Goal: Transaction & Acquisition: Purchase product/service

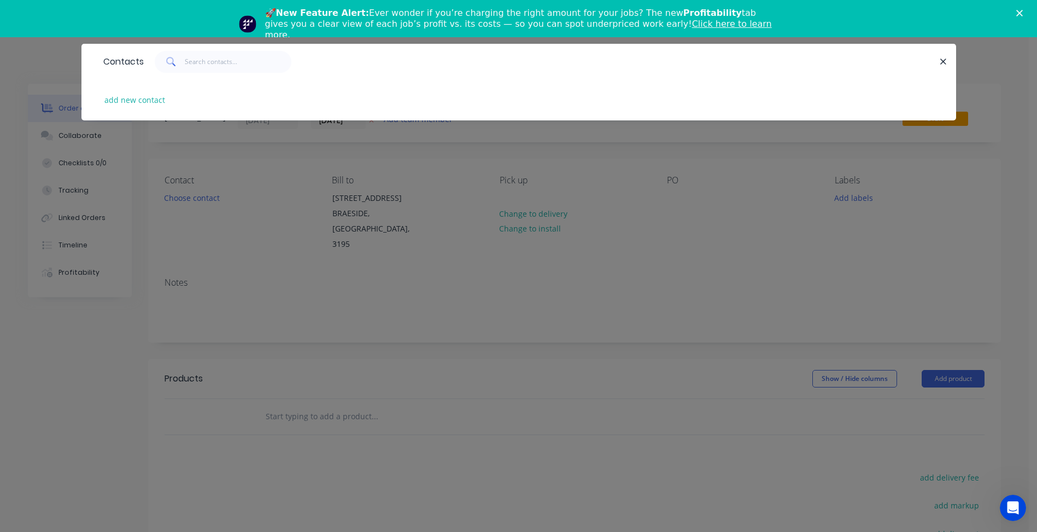
click at [395, 235] on div "Contacts add new contact" at bounding box center [518, 266] width 1037 height 532
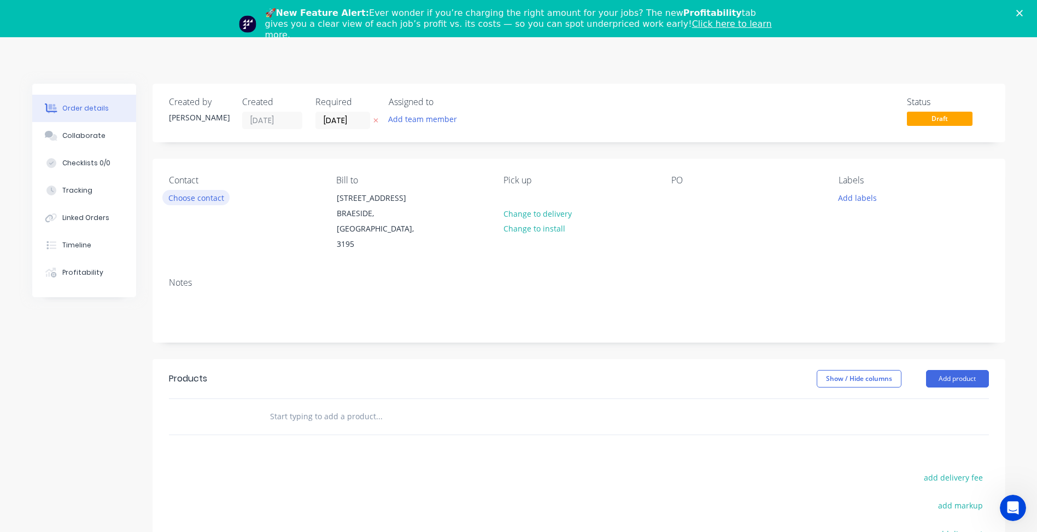
click at [213, 197] on button "Choose contact" at bounding box center [195, 197] width 67 height 15
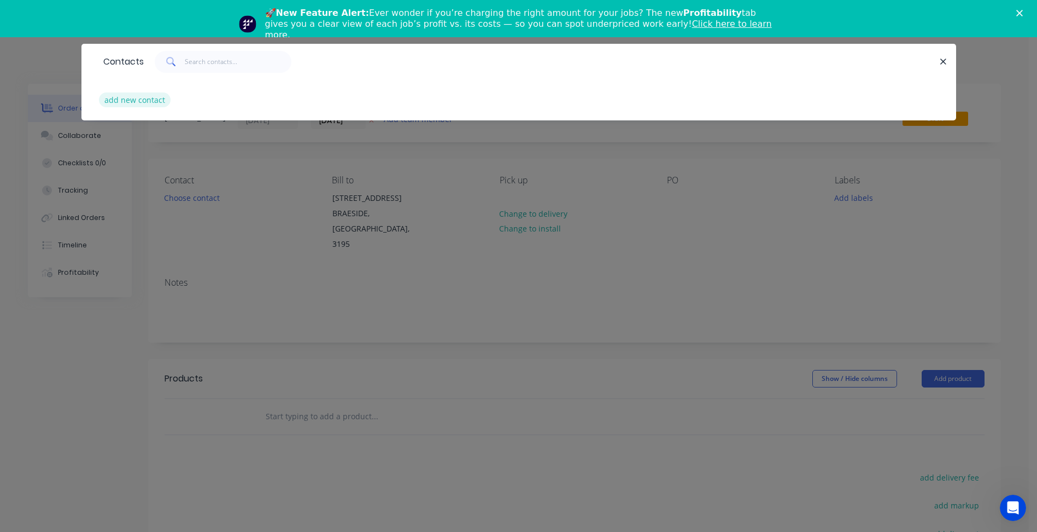
click at [142, 101] on button "add new contact" at bounding box center [135, 99] width 72 height 15
select select "AU"
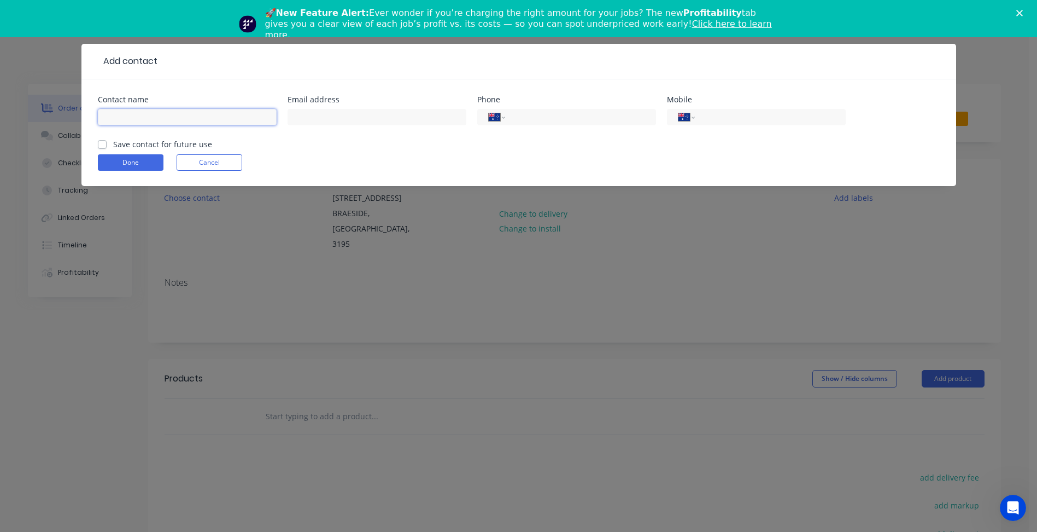
click at [145, 117] on input "text" at bounding box center [187, 117] width 179 height 16
type input "[PERSON_NAME]"
click at [332, 114] on input "text" at bounding box center [377, 117] width 179 height 16
paste input "[EMAIL_ADDRESS][DOMAIN_NAME]"
type input "[EMAIL_ADDRESS][DOMAIN_NAME]"
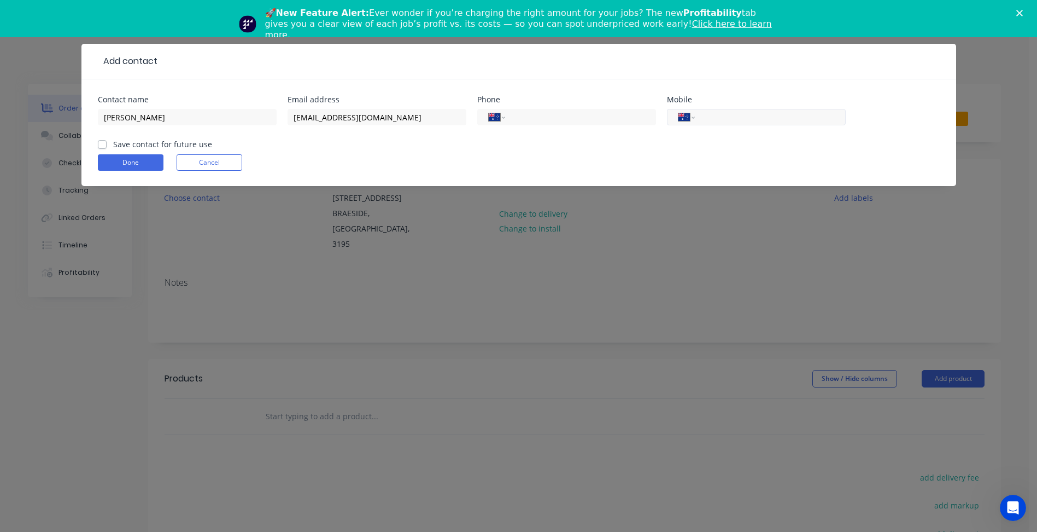
drag, startPoint x: 719, startPoint y: 121, endPoint x: 710, endPoint y: 123, distance: 9.0
click at [719, 120] on input "tel" at bounding box center [768, 117] width 131 height 13
type input "0"
click at [603, 116] on input "tel" at bounding box center [578, 117] width 131 height 13
type input "[PHONE_NUMBER]"
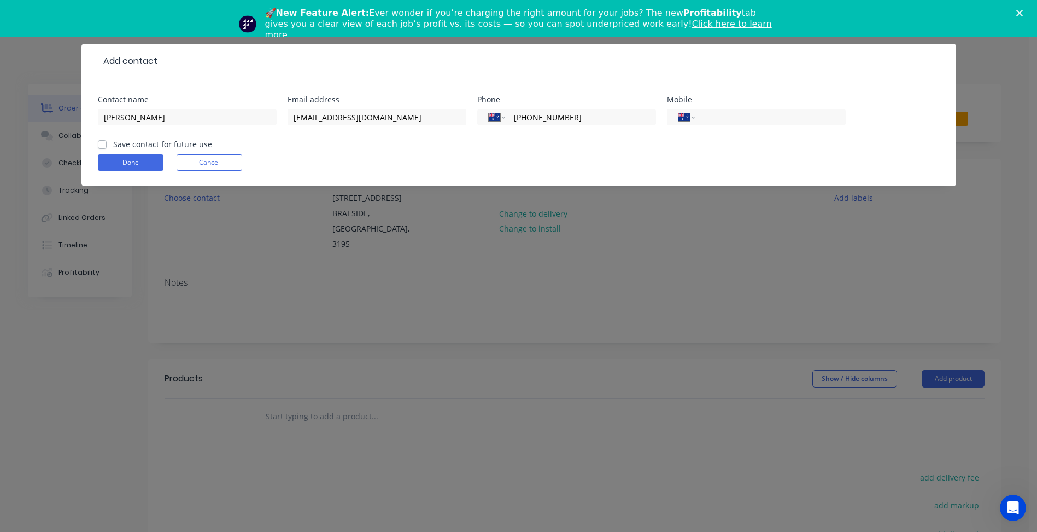
click at [154, 148] on label "Save contact for future use" at bounding box center [162, 143] width 99 height 11
click at [107, 148] on input "Save contact for future use" at bounding box center [102, 143] width 9 height 10
checkbox input "true"
click at [139, 165] on button "Done" at bounding box center [131, 162] width 66 height 16
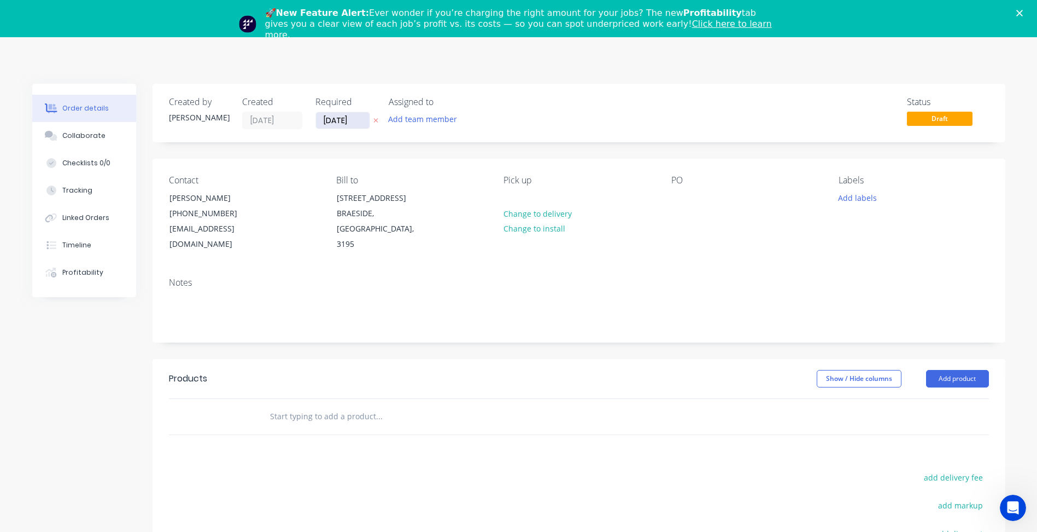
click at [344, 123] on input "[DATE]" at bounding box center [343, 120] width 54 height 16
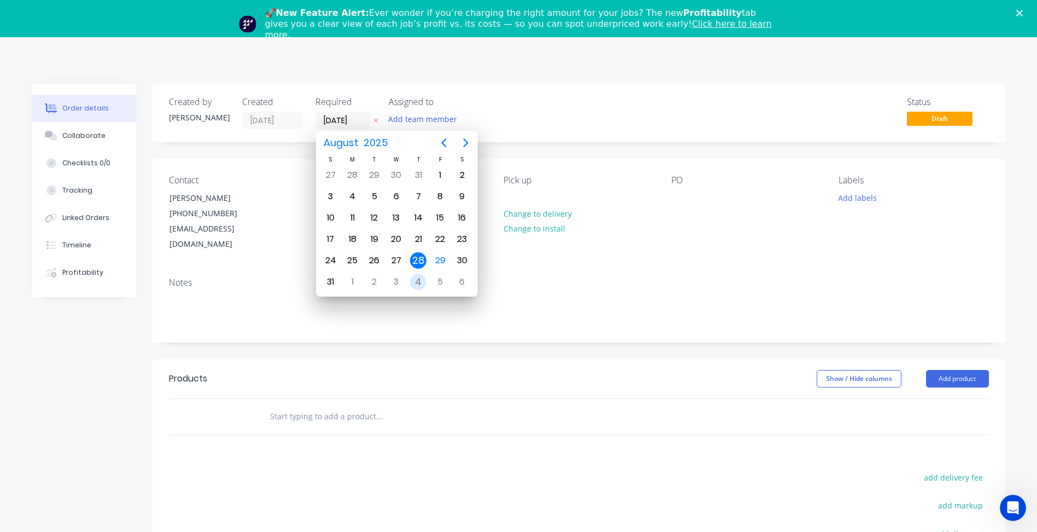
click at [419, 278] on div "4" at bounding box center [418, 281] width 16 height 16
type input "[DATE]"
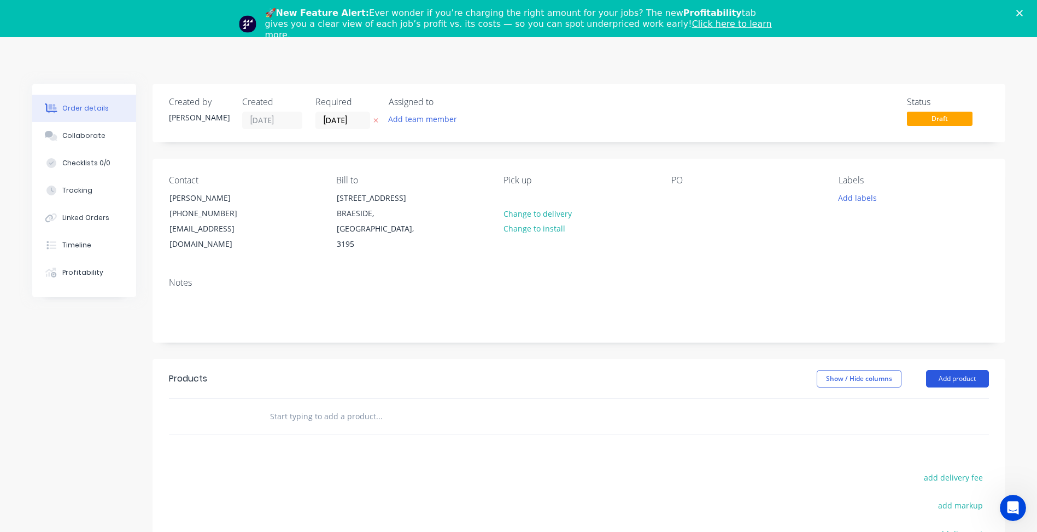
click at [947, 370] on button "Add product" at bounding box center [957, 379] width 63 height 18
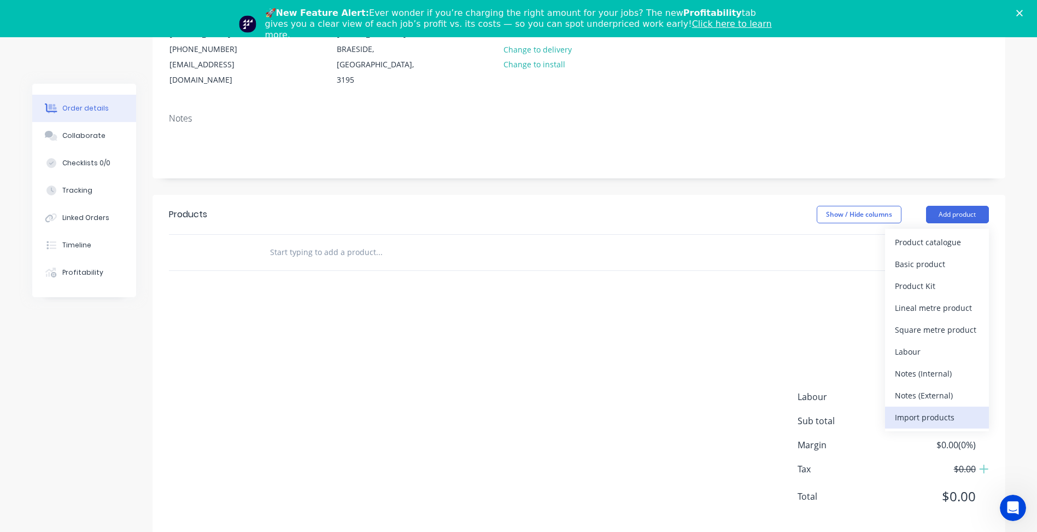
click at [930, 409] on div "Import products" at bounding box center [937, 417] width 84 height 16
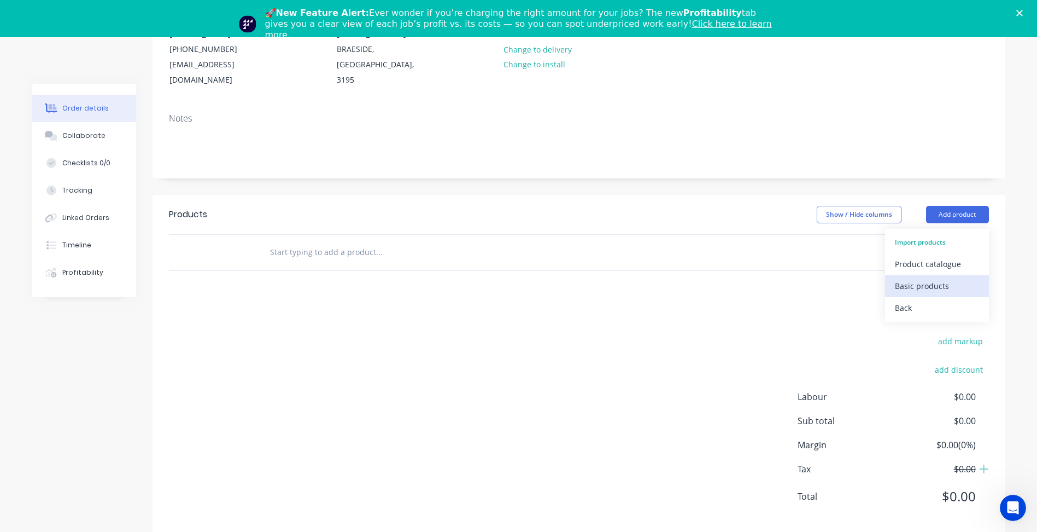
click at [926, 278] on div "Basic products" at bounding box center [937, 286] width 84 height 16
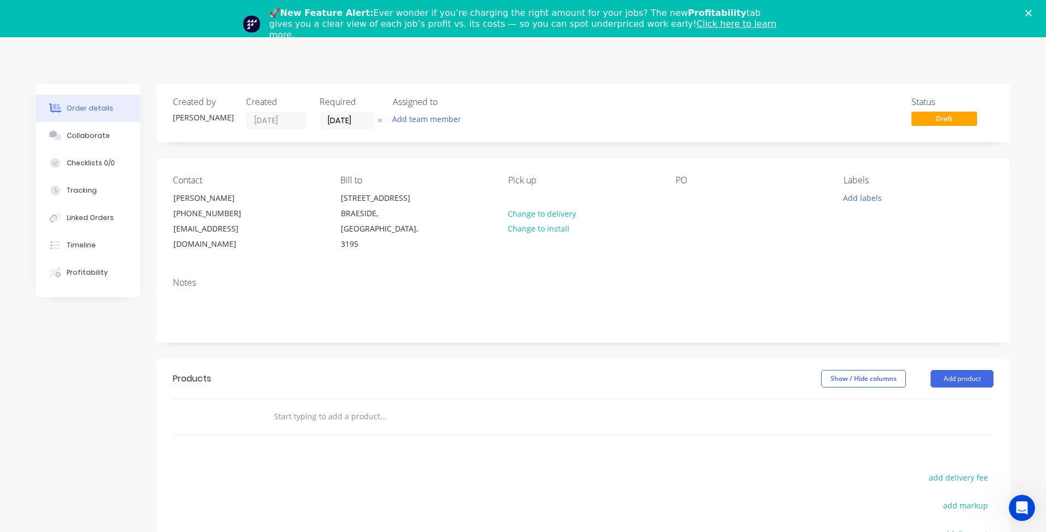
click at [1026, 9] on div "🚀 New Feature Alert: Ever wonder if you’re charging the right amount for your j…" at bounding box center [523, 23] width 1046 height 39
click at [1029, 13] on polygon "Close" at bounding box center [1028, 13] width 7 height 7
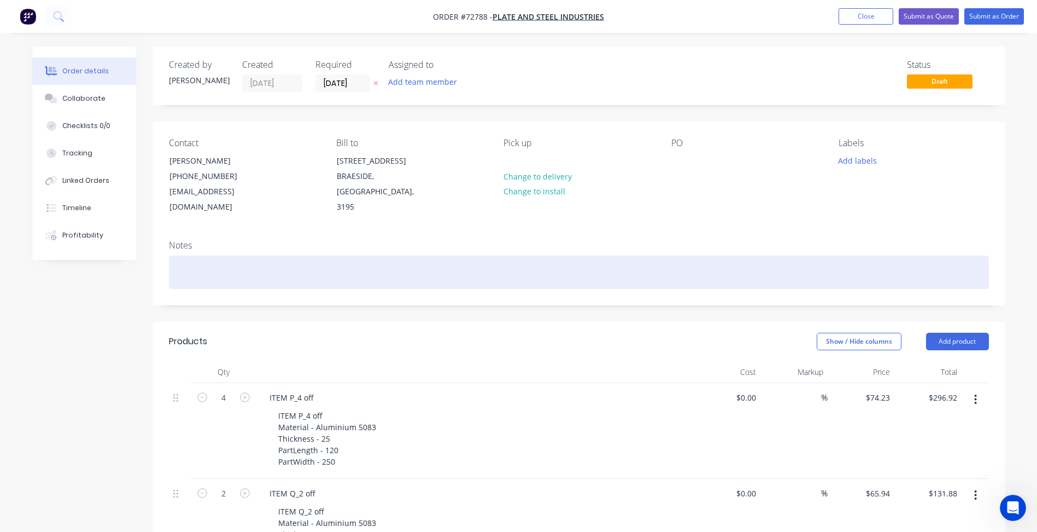
scroll to position [55, 0]
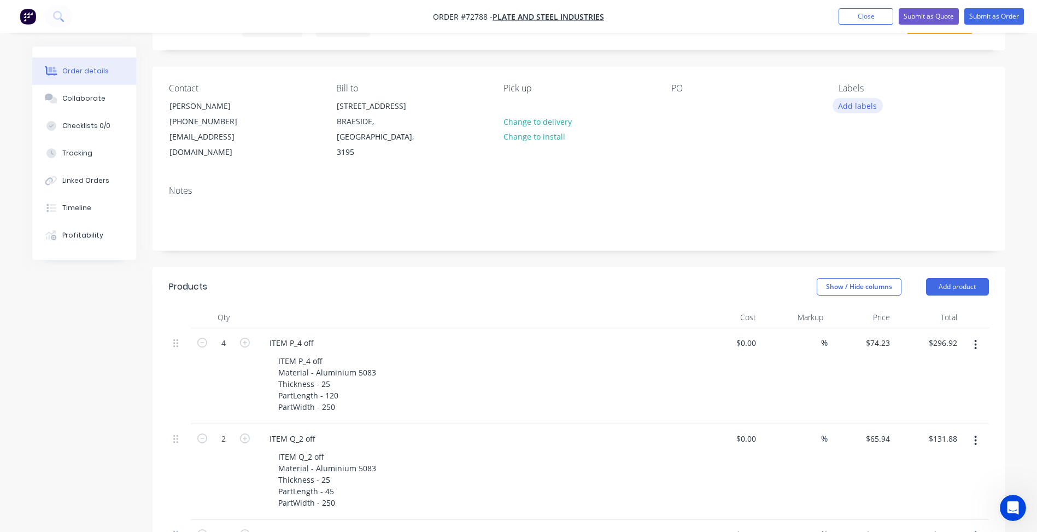
click at [862, 106] on button "Add labels" at bounding box center [858, 105] width 50 height 15
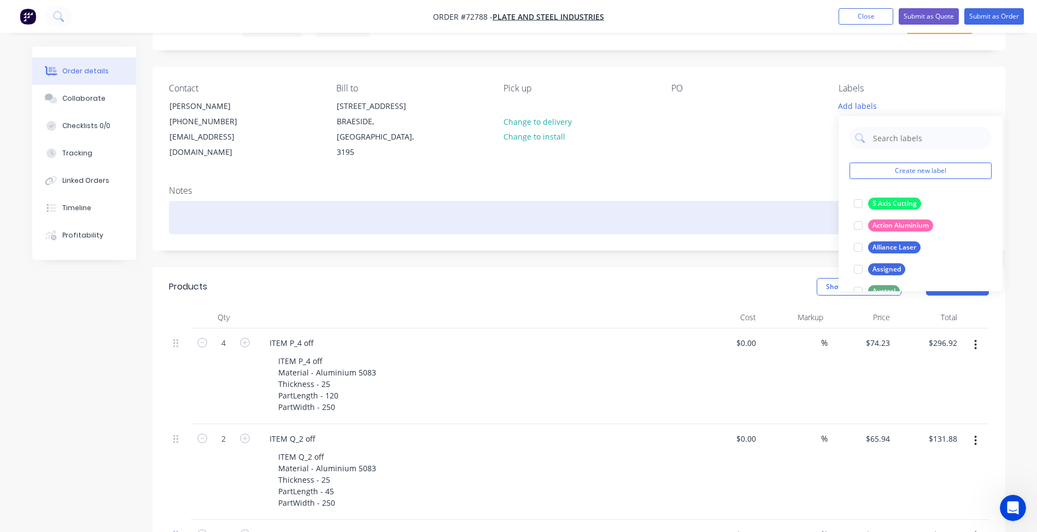
click at [714, 218] on div at bounding box center [579, 217] width 820 height 33
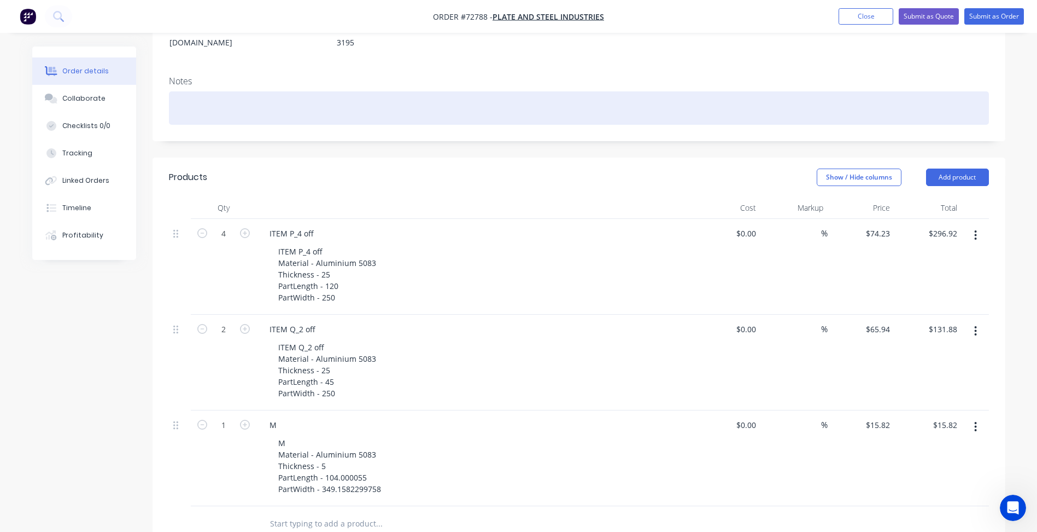
scroll to position [273, 0]
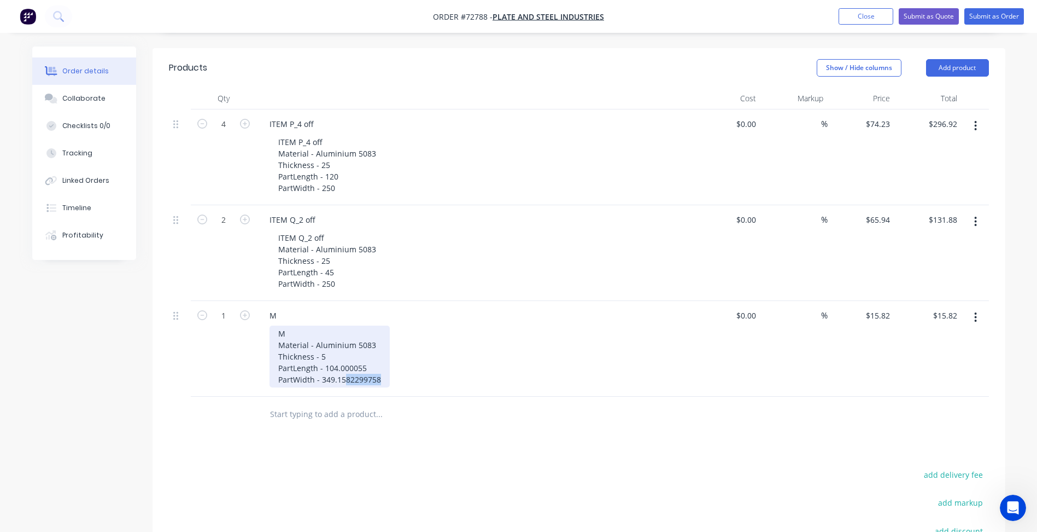
drag, startPoint x: 344, startPoint y: 364, endPoint x: 383, endPoint y: 364, distance: 38.8
click at [383, 364] on div "M Material - Aluminium 5083 Thickness - 5 PartLength - 104.000055 PartWidth - 3…" at bounding box center [330, 356] width 120 height 62
click at [352, 366] on div "M Material - Aluminium 5083 Thickness - 5 PartLength - 104.000055 PartWidth - 3…" at bounding box center [330, 356] width 120 height 62
drag, startPoint x: 346, startPoint y: 365, endPoint x: 381, endPoint y: 365, distance: 34.5
click at [381, 365] on div "M Material - Aluminium 5083 Thickness - 5 PartLength - 104.000055 PartWidth - 3…" at bounding box center [330, 356] width 120 height 62
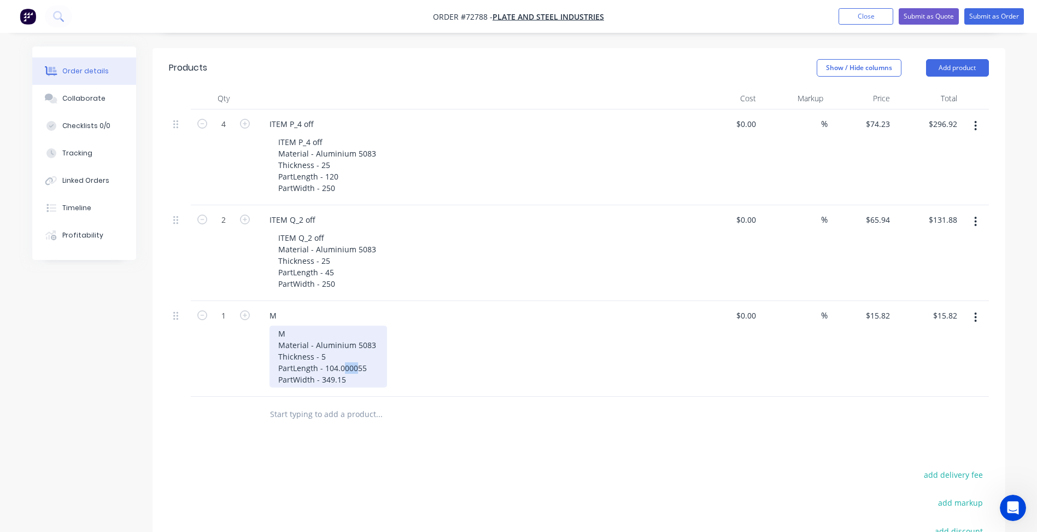
drag, startPoint x: 345, startPoint y: 353, endPoint x: 351, endPoint y: 354, distance: 6.1
click at [352, 354] on div "M Material - Aluminium 5083 Thickness - 5 PartLength - 104.000055 PartWidth - 3…" at bounding box center [329, 356] width 118 height 62
click at [347, 354] on div "M Material - Aluminium 5083 Thickness - 5 PartLength - 104.000055 PartWidth - 3…" at bounding box center [329, 356] width 118 height 62
drag, startPoint x: 347, startPoint y: 354, endPoint x: 387, endPoint y: 357, distance: 40.6
click at [387, 357] on div "M Material - Aluminium 5083 Thickness - 5 PartLength - 104.000055 PartWidth - 3…" at bounding box center [480, 356] width 420 height 62
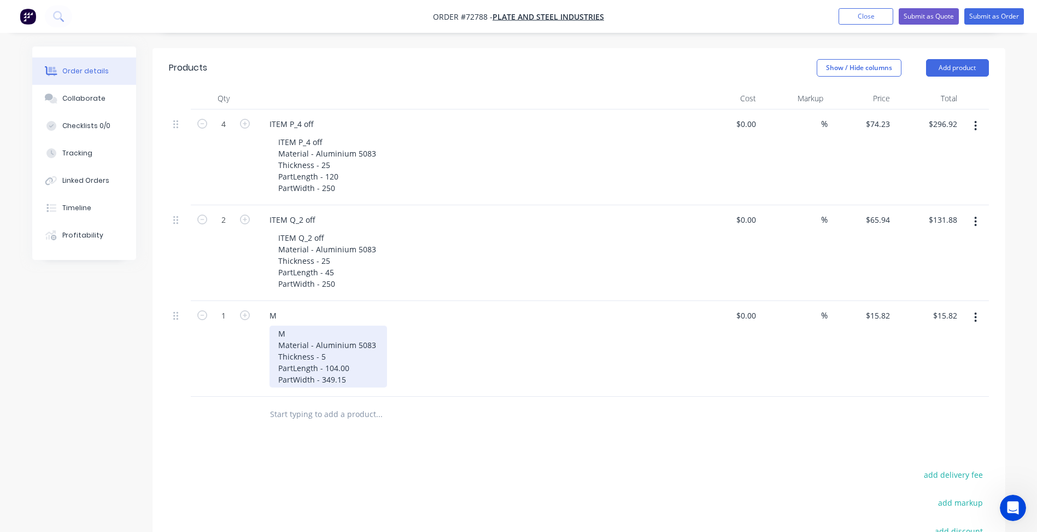
scroll to position [383, 0]
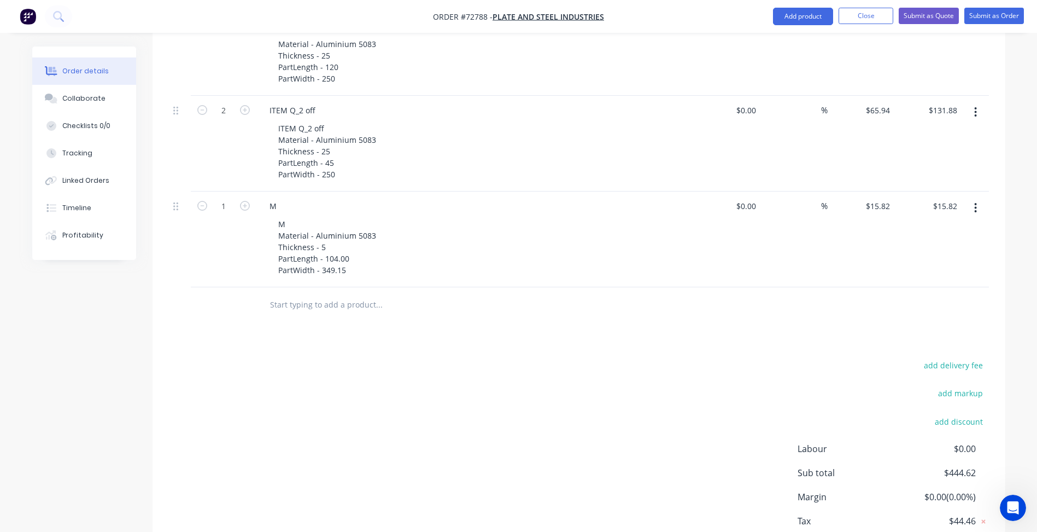
click at [495, 402] on div "add delivery fee add markup add discount Labour $0.00 Sub total $444.62 Margin …" at bounding box center [579, 463] width 820 height 211
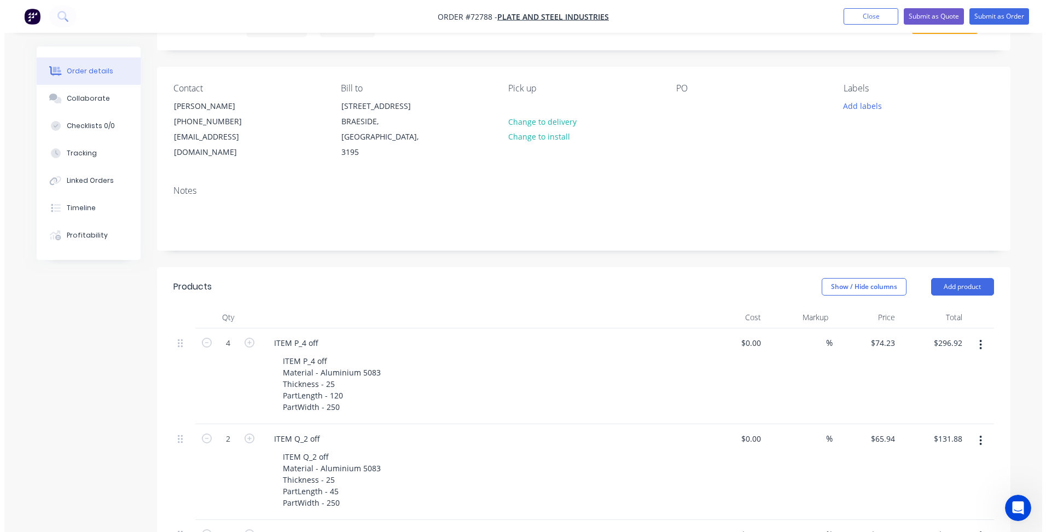
scroll to position [0, 0]
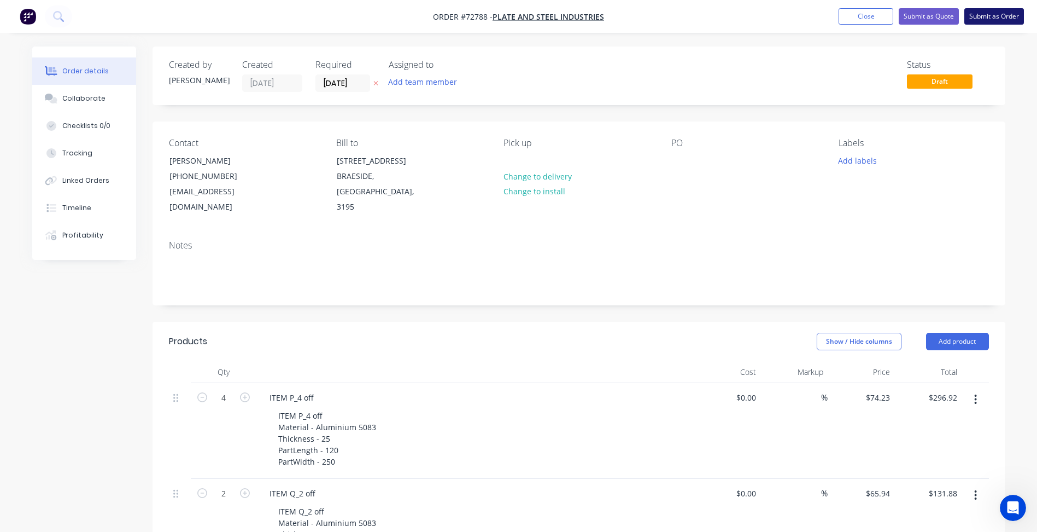
click at [984, 18] on button "Submit as Order" at bounding box center [995, 16] width 60 height 16
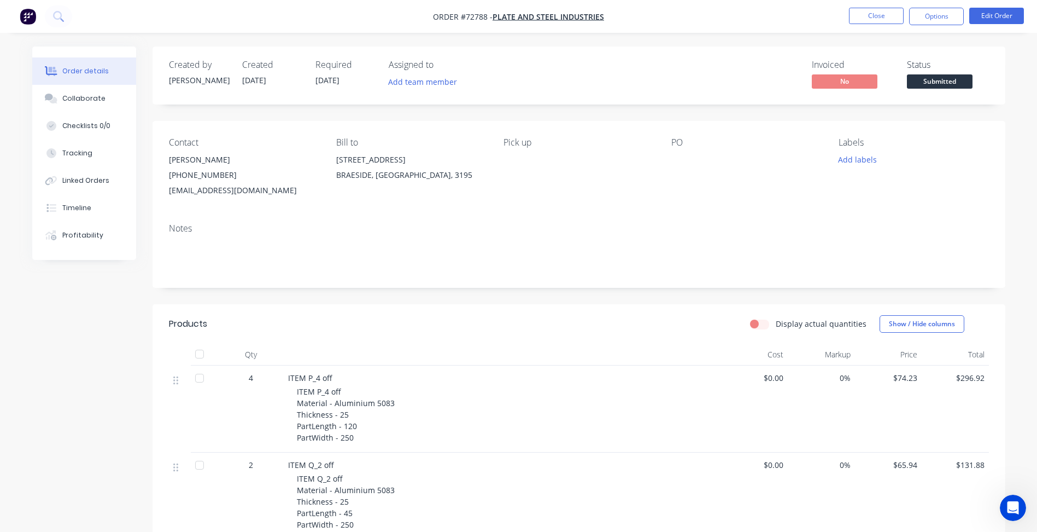
click at [923, 87] on span "Submitted" at bounding box center [940, 81] width 66 height 14
click at [872, 17] on button "Close" at bounding box center [876, 16] width 55 height 16
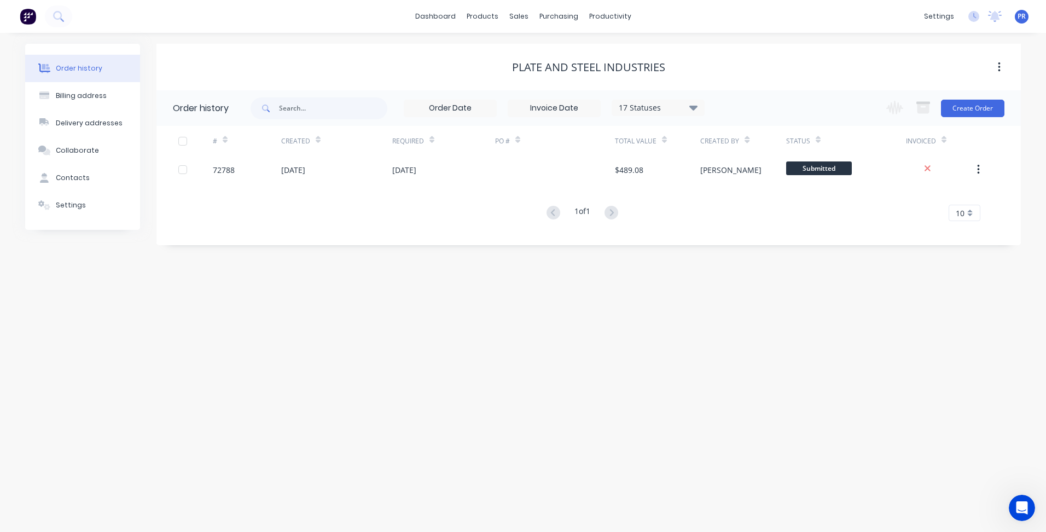
click at [980, 68] on div "Plate and Steel Industries" at bounding box center [588, 67] width 864 height 13
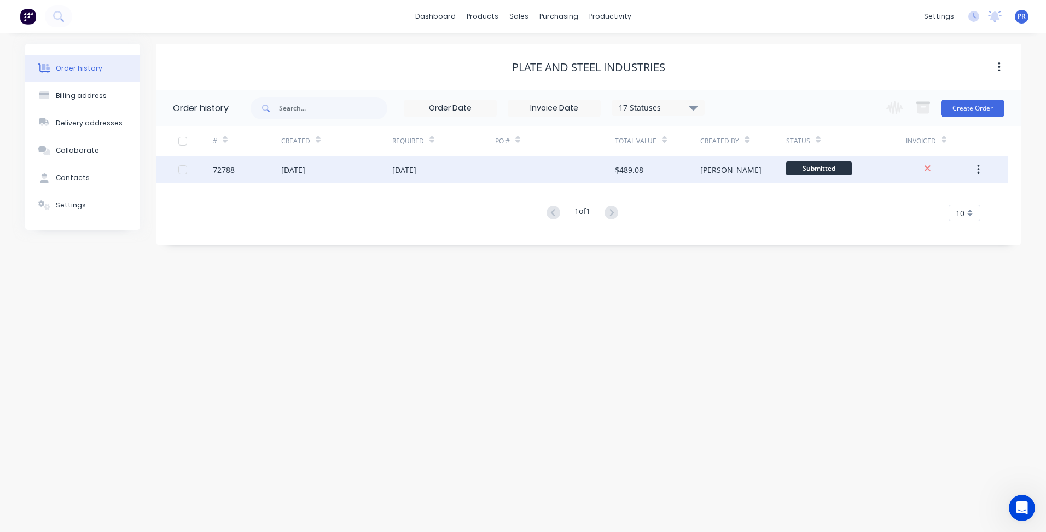
click at [821, 168] on span "Submitted" at bounding box center [819, 168] width 66 height 14
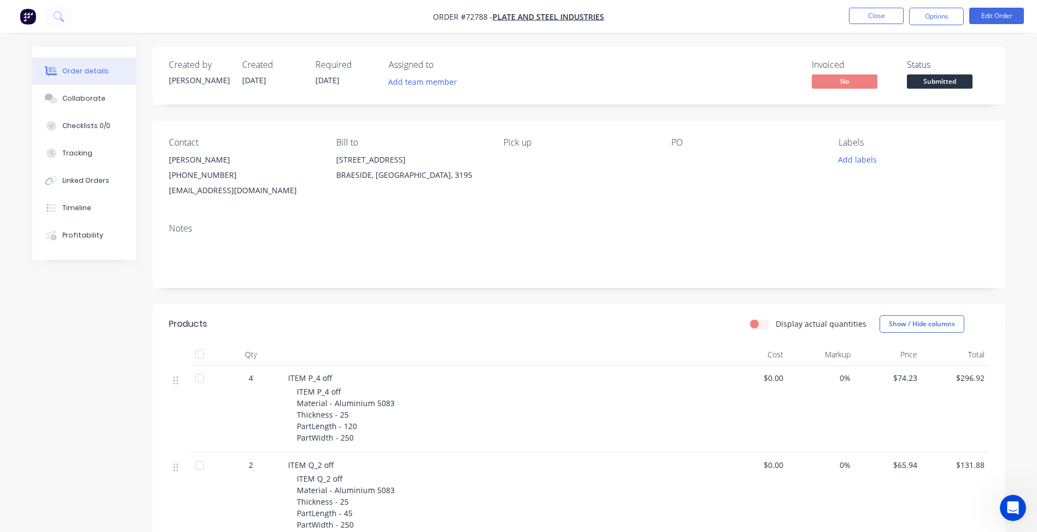
click at [946, 78] on span "Submitted" at bounding box center [940, 81] width 66 height 14
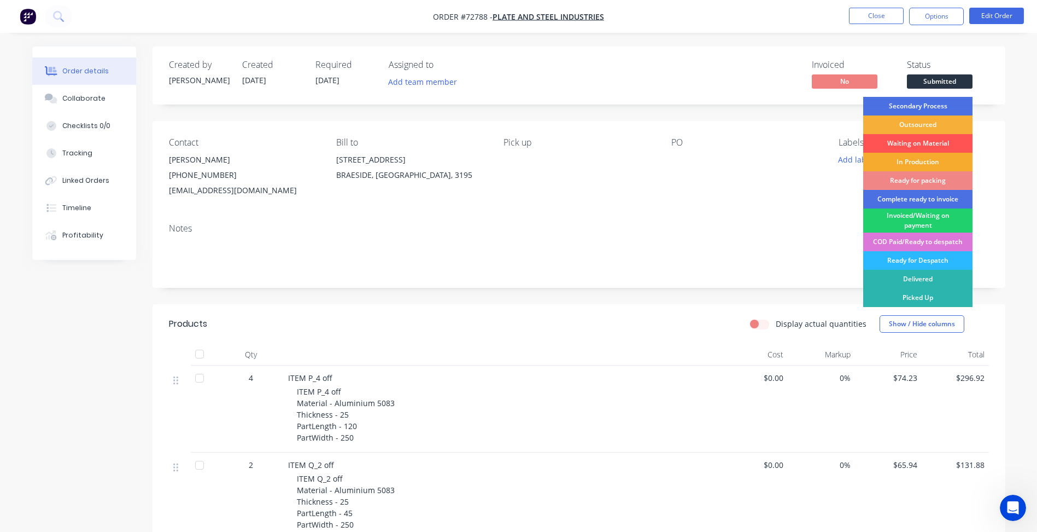
click at [901, 162] on div "In Production" at bounding box center [918, 162] width 109 height 19
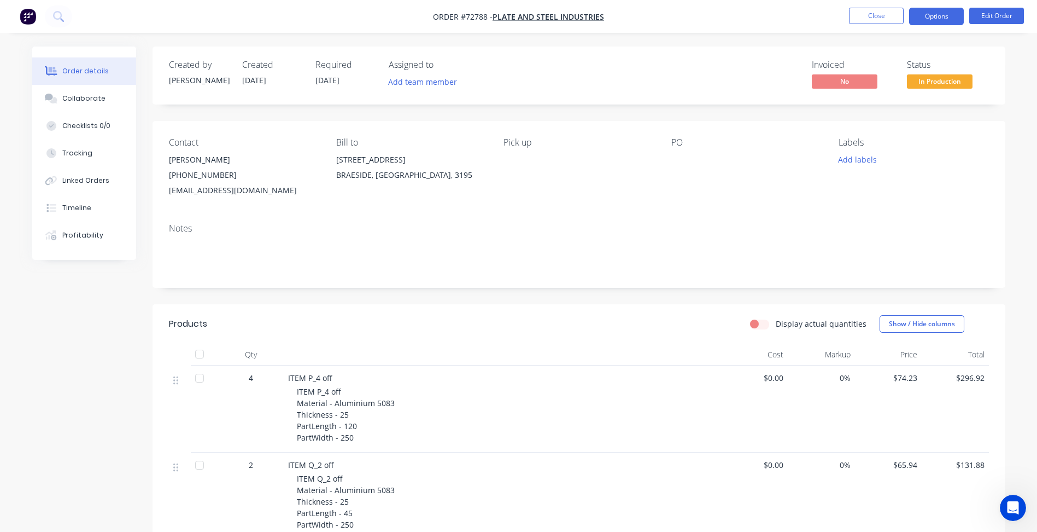
click at [943, 14] on button "Options" at bounding box center [937, 17] width 55 height 18
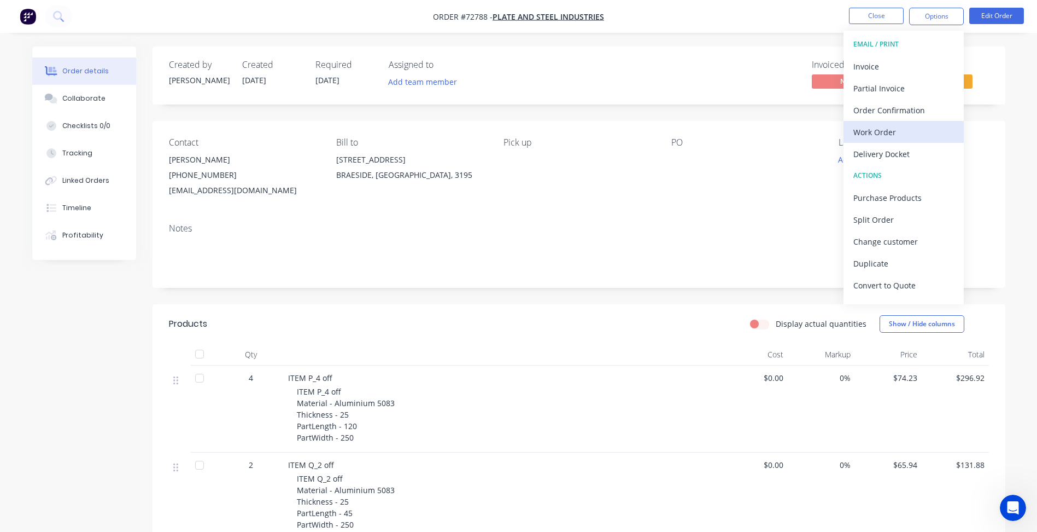
click at [887, 140] on button "Work Order" at bounding box center [904, 132] width 120 height 22
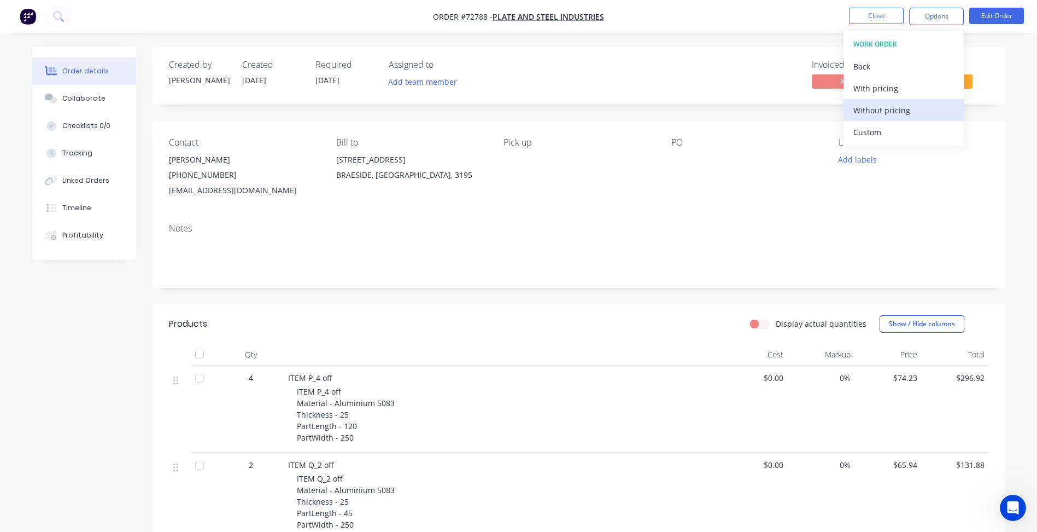
click at [878, 113] on div "Without pricing" at bounding box center [904, 110] width 101 height 16
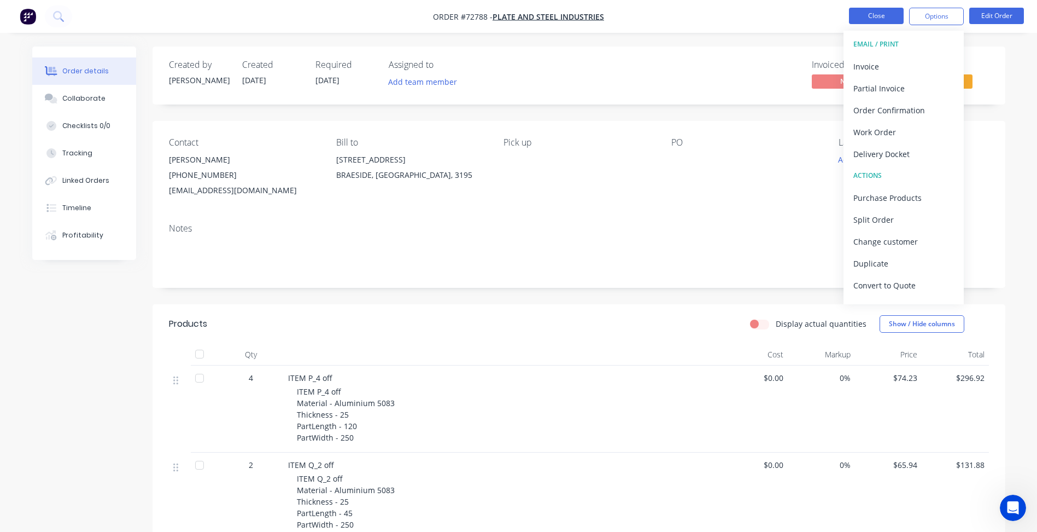
click at [887, 15] on button "Close" at bounding box center [876, 16] width 55 height 16
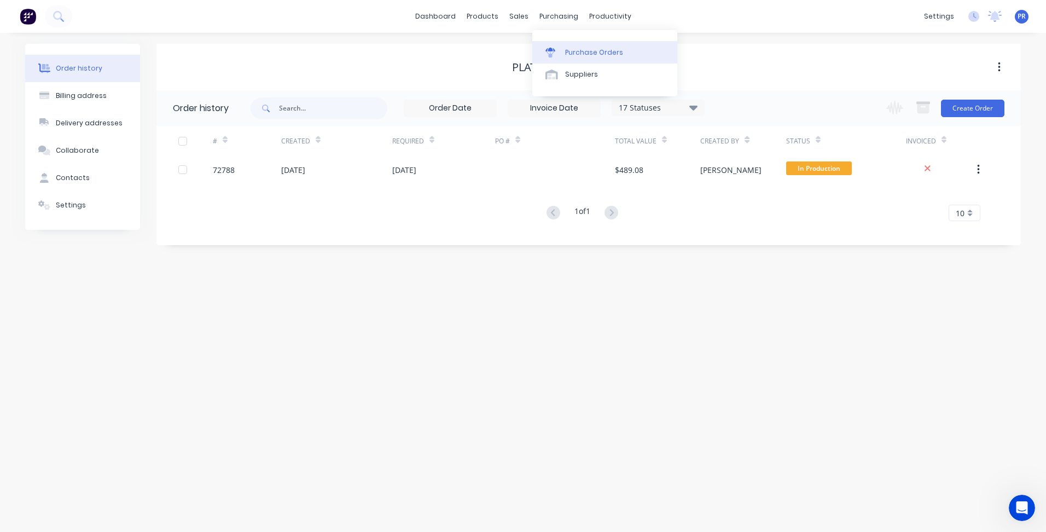
click at [581, 49] on div "Purchase Orders" at bounding box center [594, 53] width 58 height 10
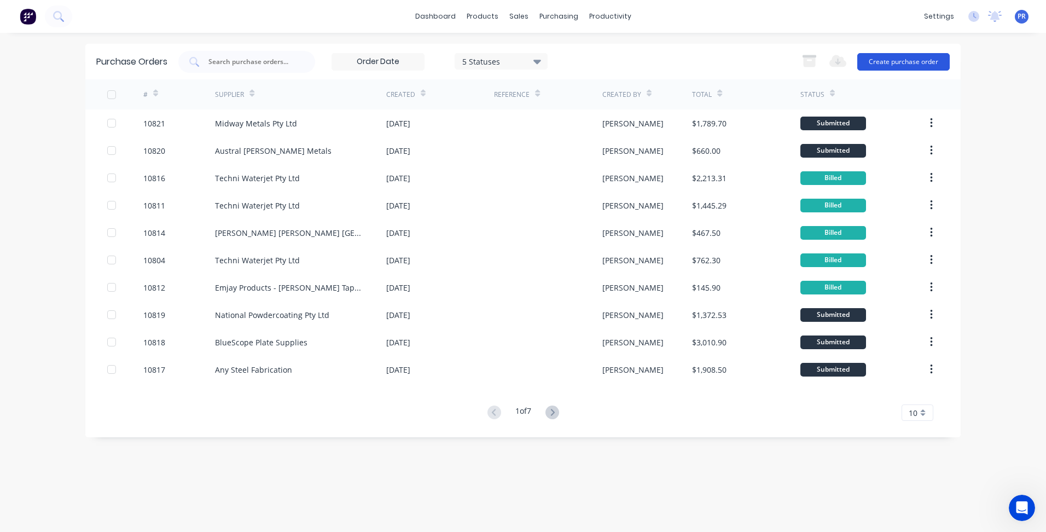
click at [896, 56] on button "Create purchase order" at bounding box center [903, 62] width 92 height 18
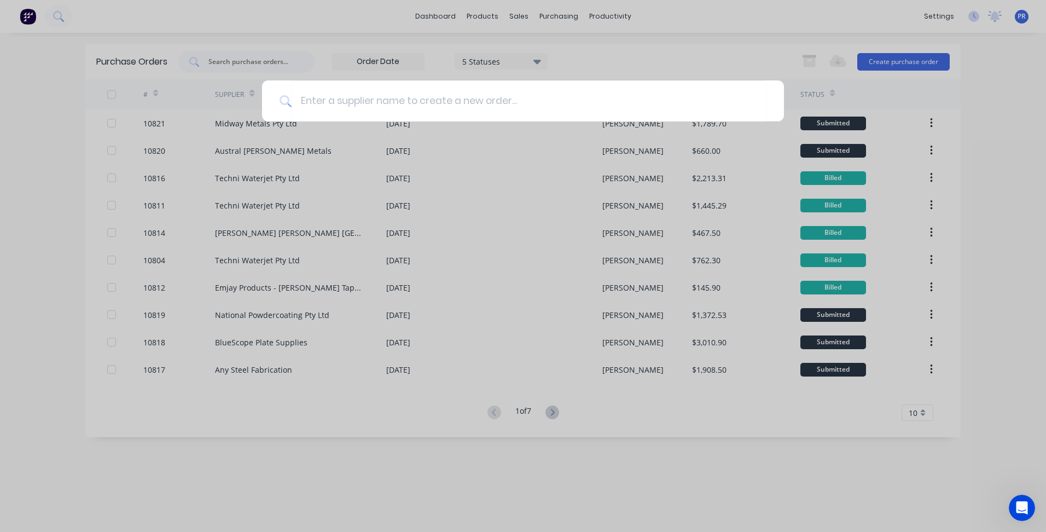
click at [320, 22] on div at bounding box center [523, 266] width 1046 height 532
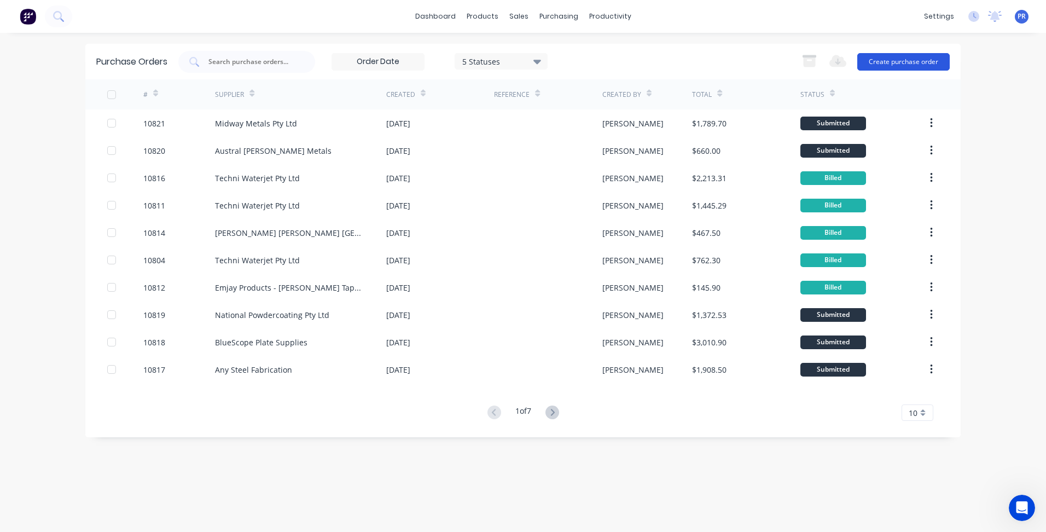
click at [928, 67] on button "Create purchase order" at bounding box center [903, 62] width 92 height 18
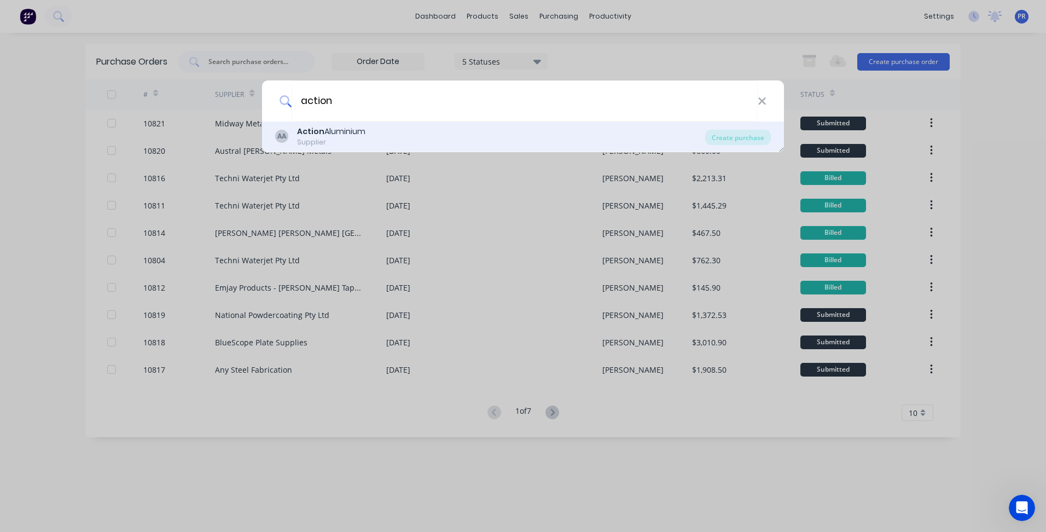
type input "action"
click at [307, 144] on div "Supplier" at bounding box center [331, 142] width 68 height 10
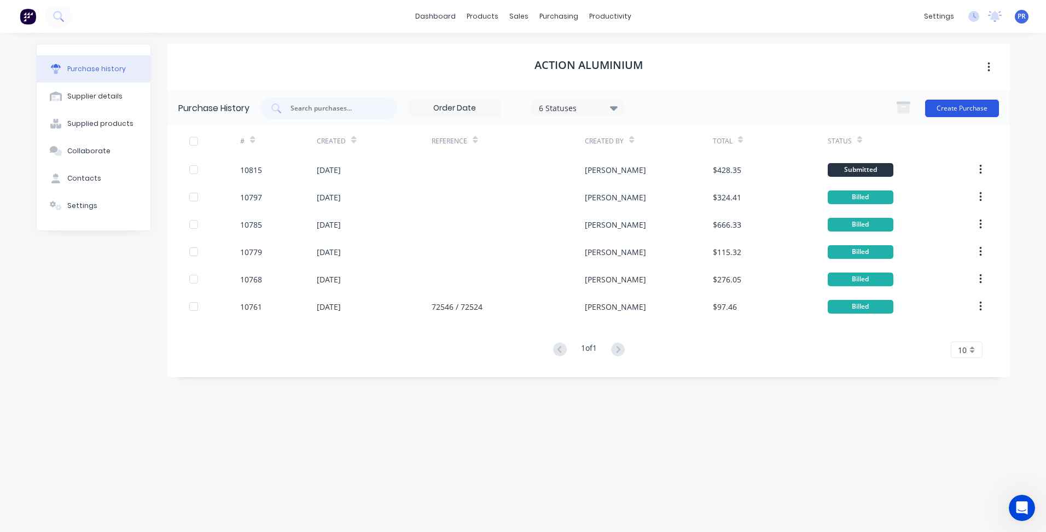
click at [961, 106] on button "Create Purchase" at bounding box center [962, 109] width 74 height 18
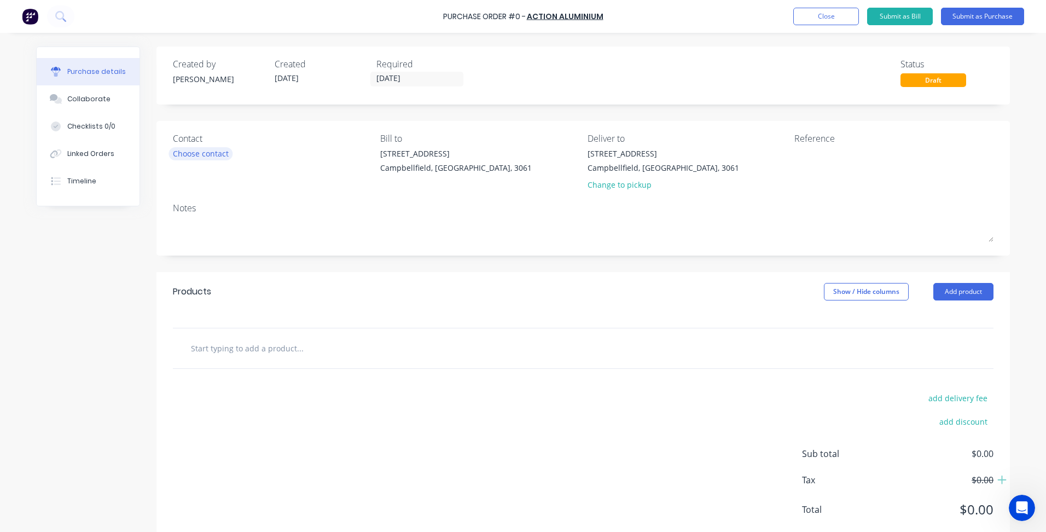
click at [208, 155] on div "Choose contact" at bounding box center [201, 153] width 56 height 11
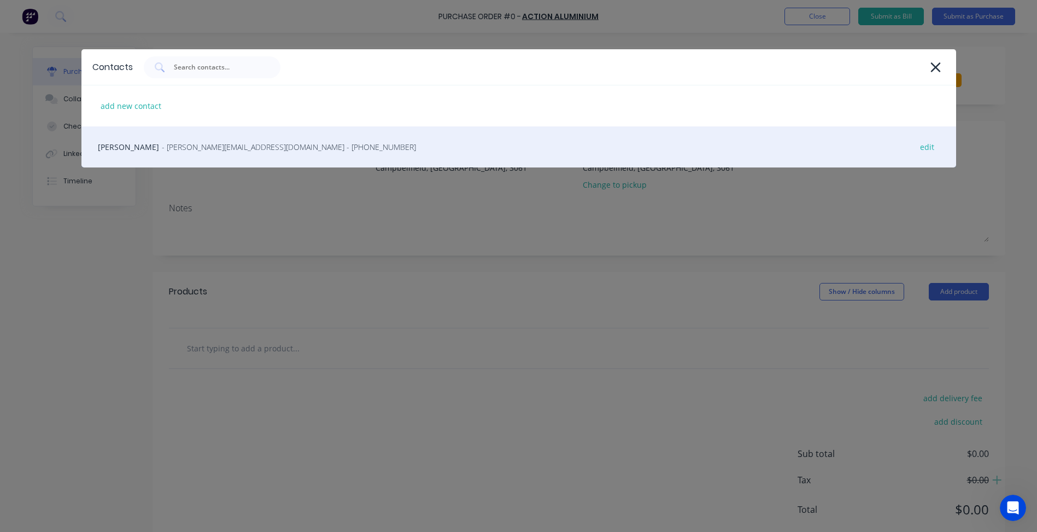
click at [162, 145] on span "- [PERSON_NAME][EMAIL_ADDRESS][DOMAIN_NAME] - [PHONE_NUMBER]" at bounding box center [289, 146] width 254 height 11
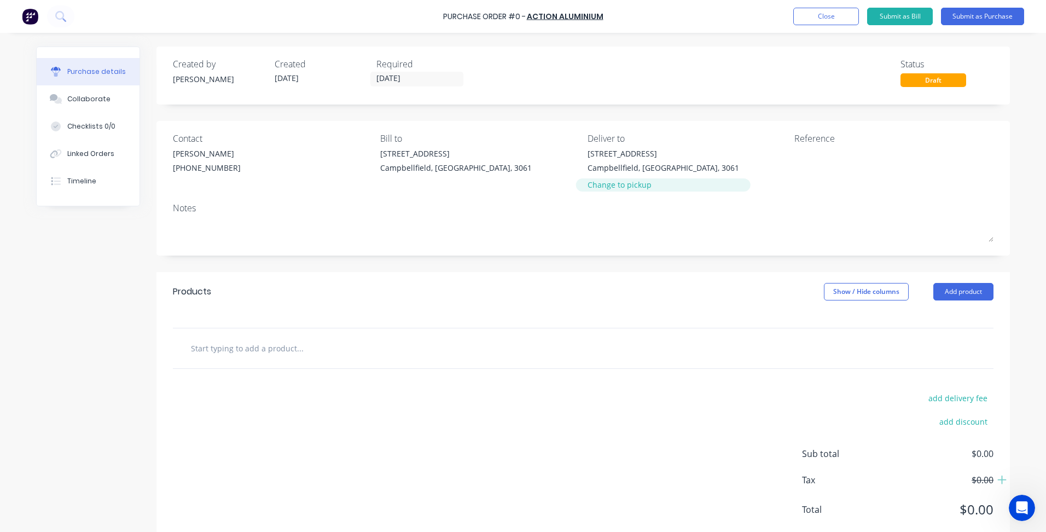
click at [608, 189] on div "Change to pickup" at bounding box center [662, 184] width 151 height 11
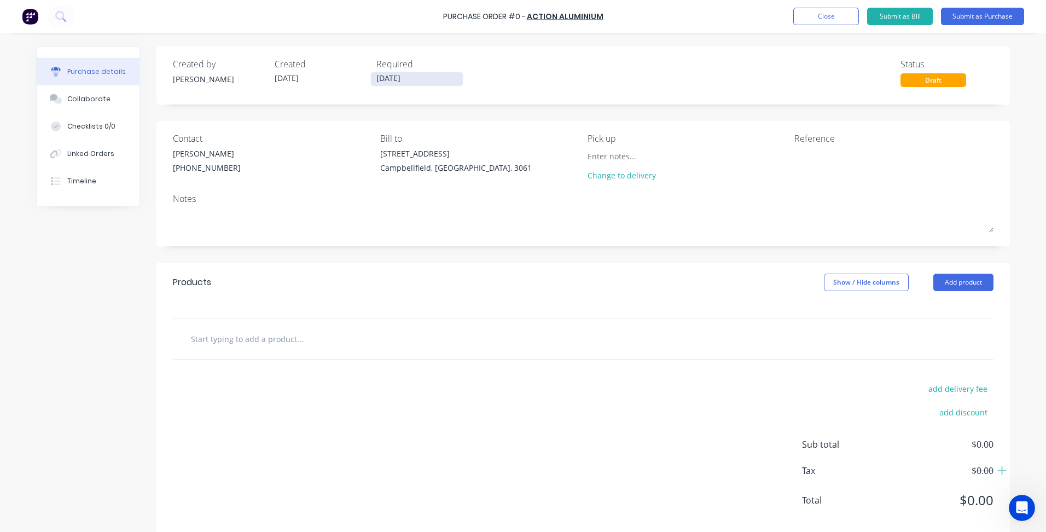
click at [382, 76] on input "[DATE]" at bounding box center [417, 79] width 92 height 14
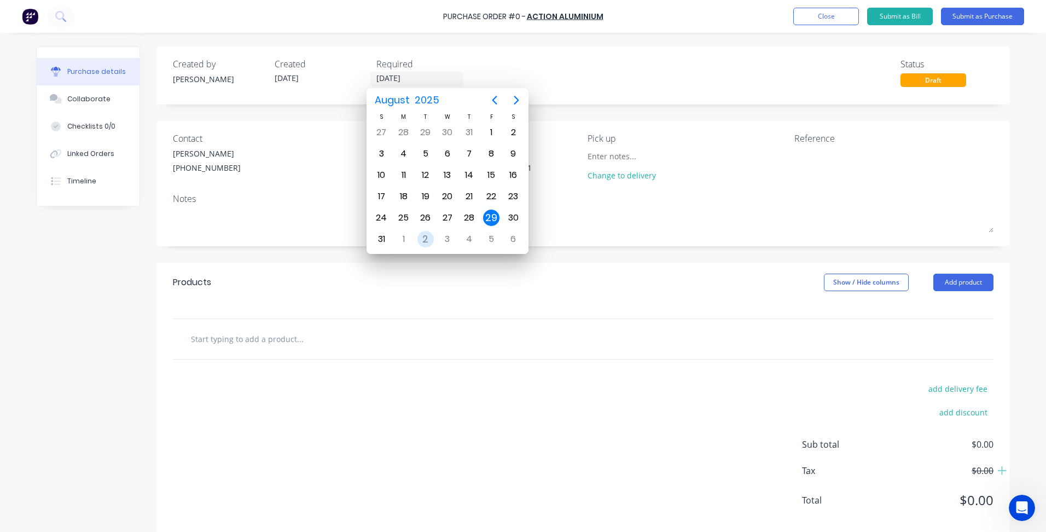
click at [425, 238] on div "2" at bounding box center [425, 239] width 16 height 16
type input "[DATE]"
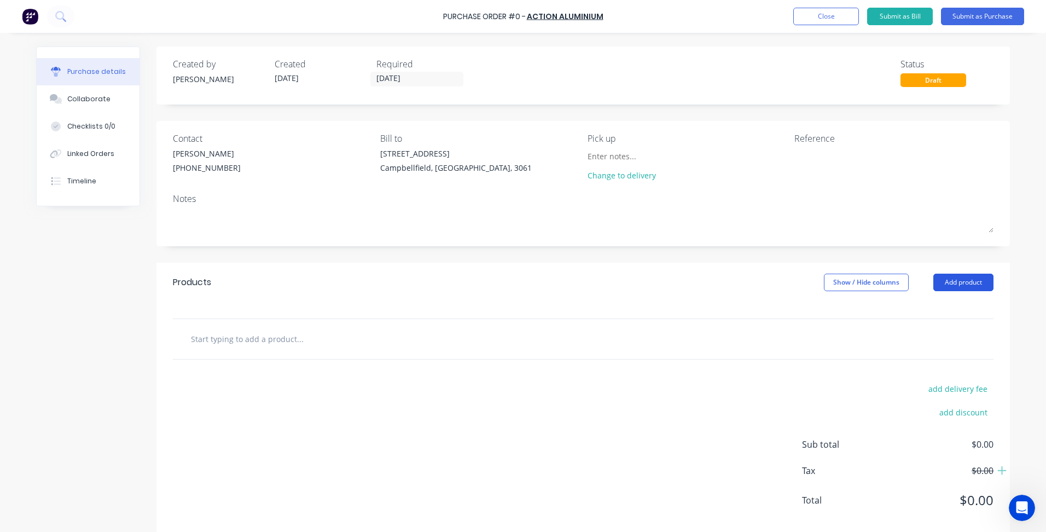
click at [949, 281] on button "Add product" at bounding box center [963, 282] width 60 height 18
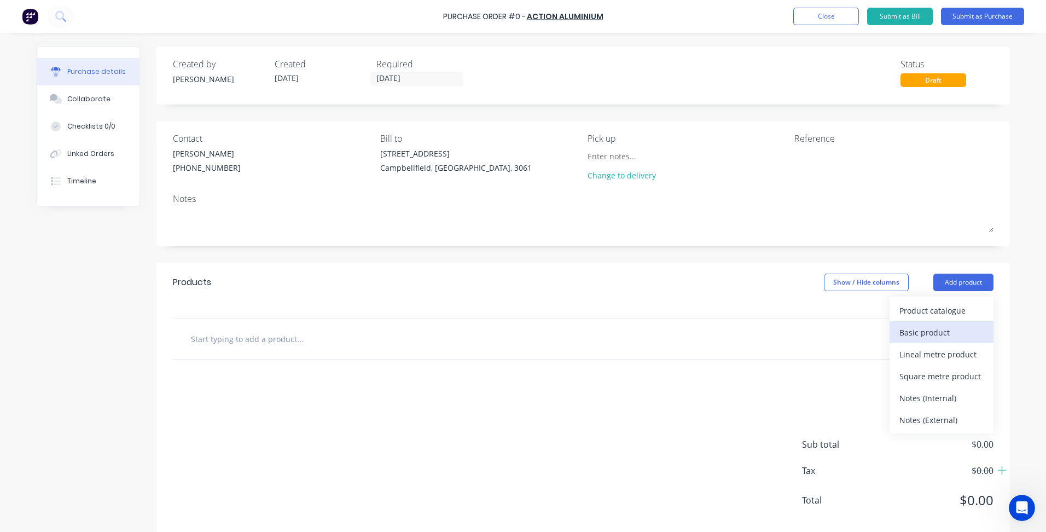
click at [926, 332] on div "Basic product" at bounding box center [941, 332] width 84 height 16
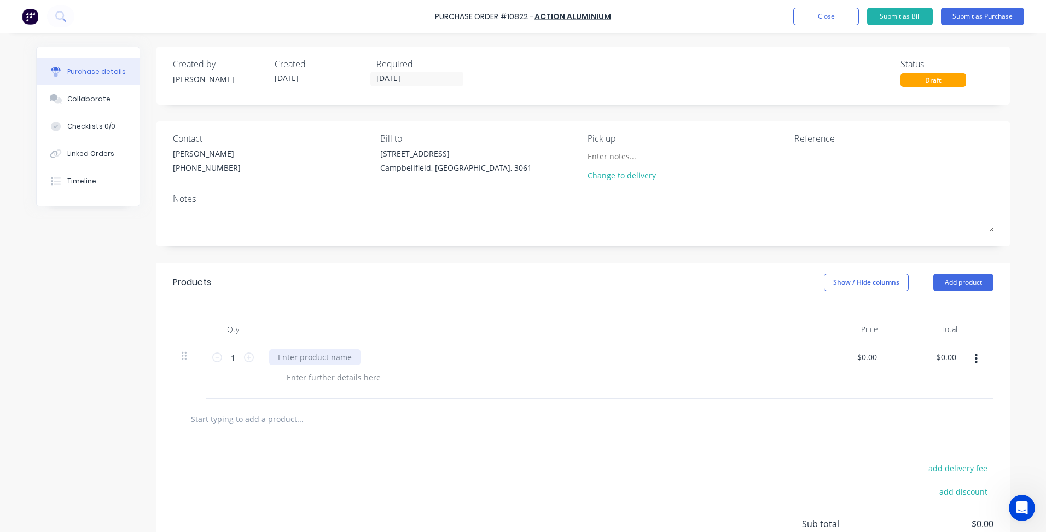
click at [327, 357] on div at bounding box center [314, 357] width 91 height 16
click at [657, 306] on div "Qty Price Total 1 1 25mm ALU 5083 650mm x 265mm $0.00 $0.00 $0.00 $0.00" at bounding box center [582, 350] width 853 height 97
click at [866, 354] on input "0.0000" at bounding box center [866, 357] width 25 height 16
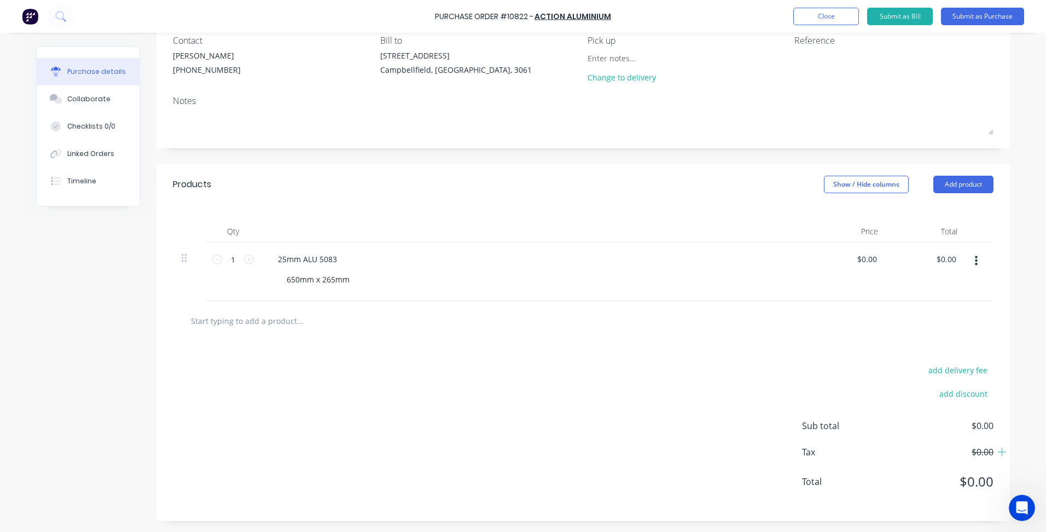
click at [704, 359] on div "add delivery fee add discount Sub total $0.00 Tax $0.00 Total $0.00" at bounding box center [582, 431] width 853 height 180
click at [864, 262] on input "0.0000" at bounding box center [866, 259] width 25 height 16
click at [675, 470] on div "add delivery fee add discount Sub total $0.00 Tax $0.00 Total $0.00" at bounding box center [582, 431] width 853 height 180
click at [855, 260] on input "0.0000" at bounding box center [866, 259] width 25 height 16
type input "$155.76"
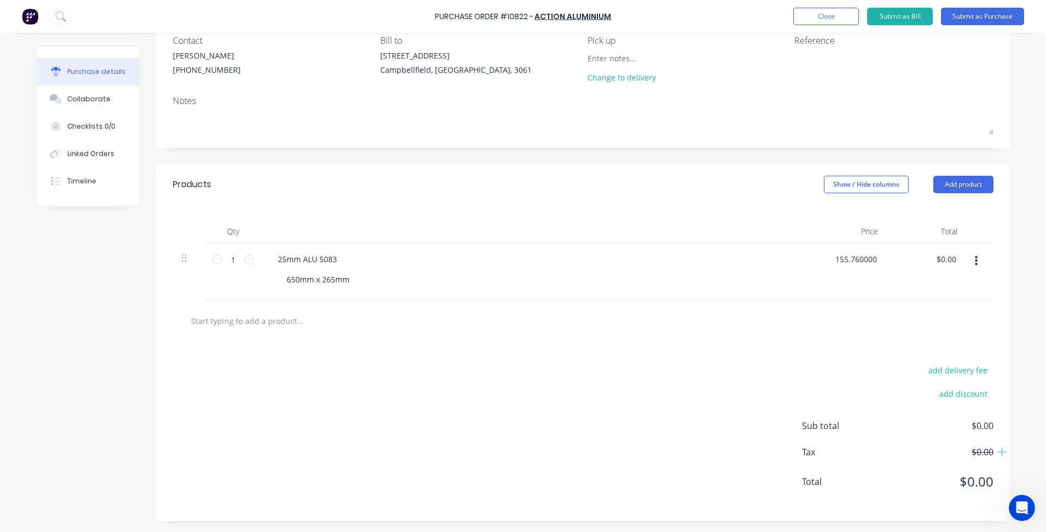
type input "$155.76"
click at [788, 355] on div "add delivery fee add discount Sub total $155.76 Tax $15.58 Total $171.34" at bounding box center [582, 431] width 853 height 180
click at [753, 387] on div "add delivery fee add discount Sub total $155.76 Tax $15.58 Total $171.34" at bounding box center [582, 431] width 853 height 180
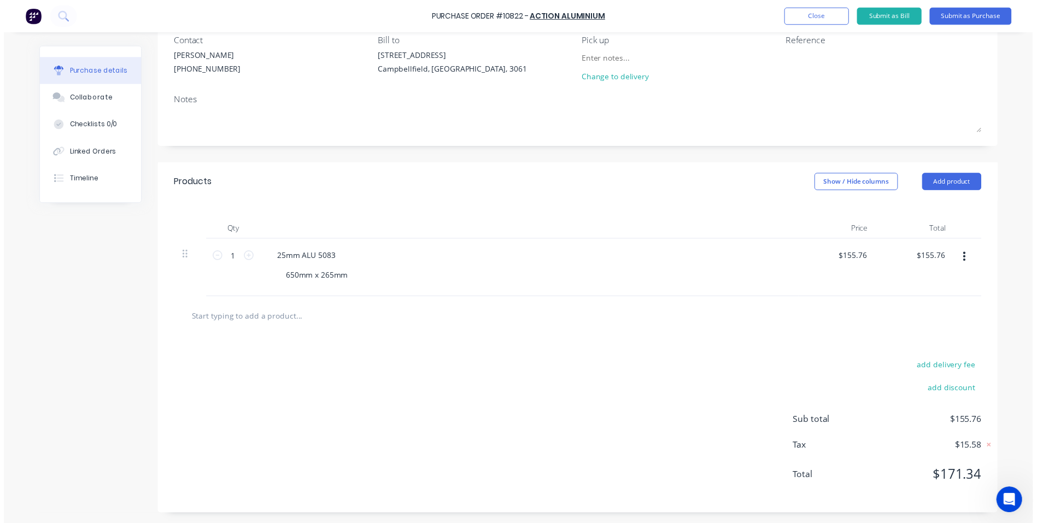
scroll to position [0, 0]
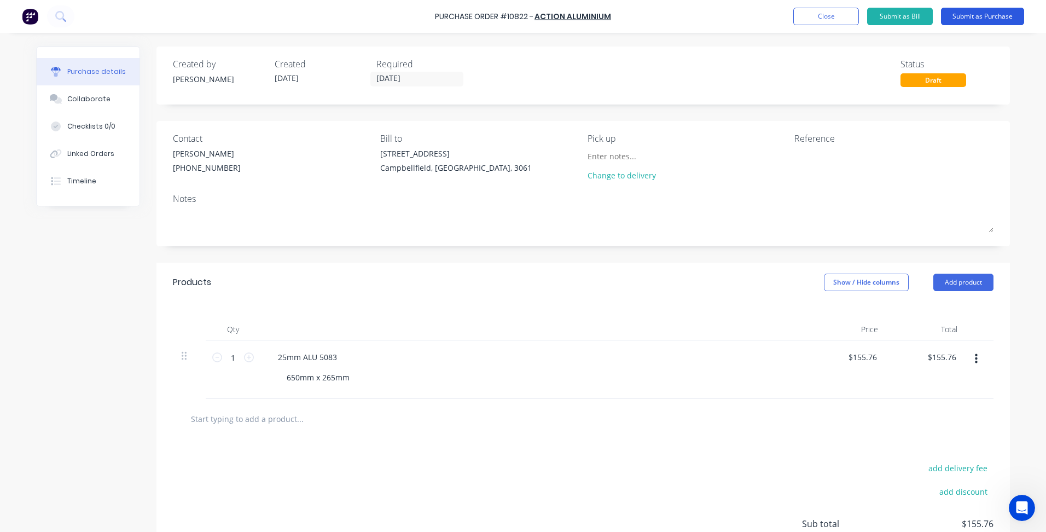
click at [966, 15] on button "Submit as Purchase" at bounding box center [982, 17] width 83 height 18
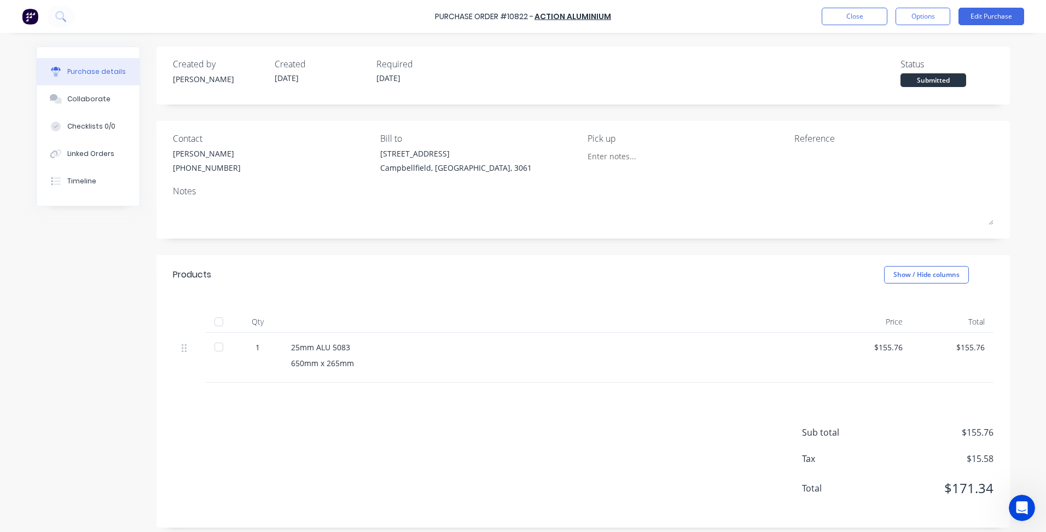
click at [916, 80] on div "Submitted" at bounding box center [933, 80] width 66 height 14
click at [862, 16] on button "Close" at bounding box center [854, 17] width 66 height 18
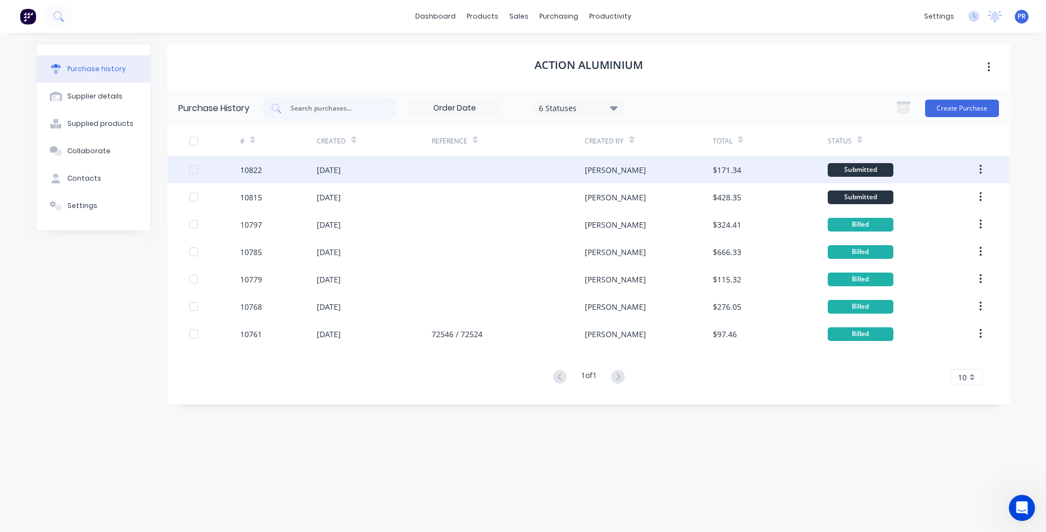
click at [867, 165] on div "Submitted" at bounding box center [860, 170] width 66 height 14
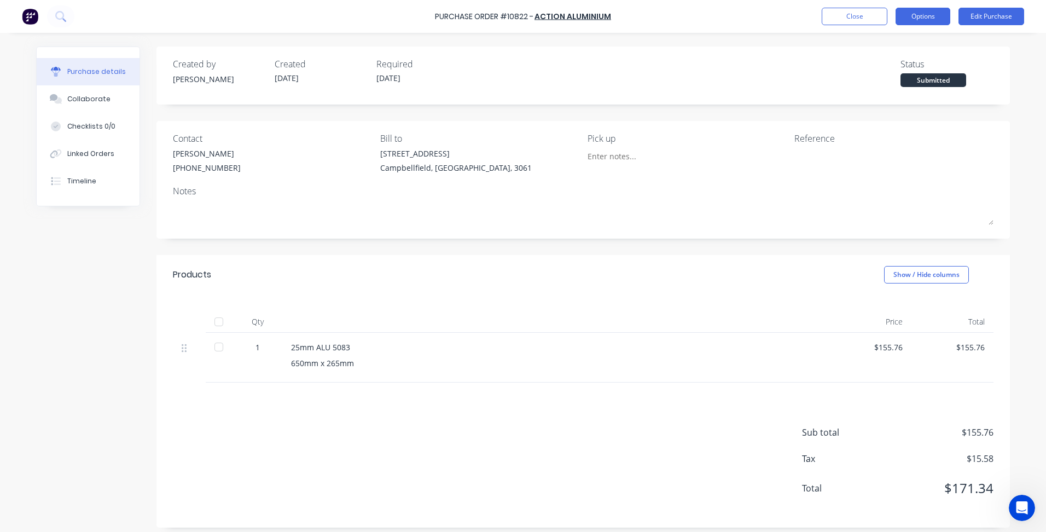
click at [920, 14] on button "Options" at bounding box center [922, 17] width 55 height 18
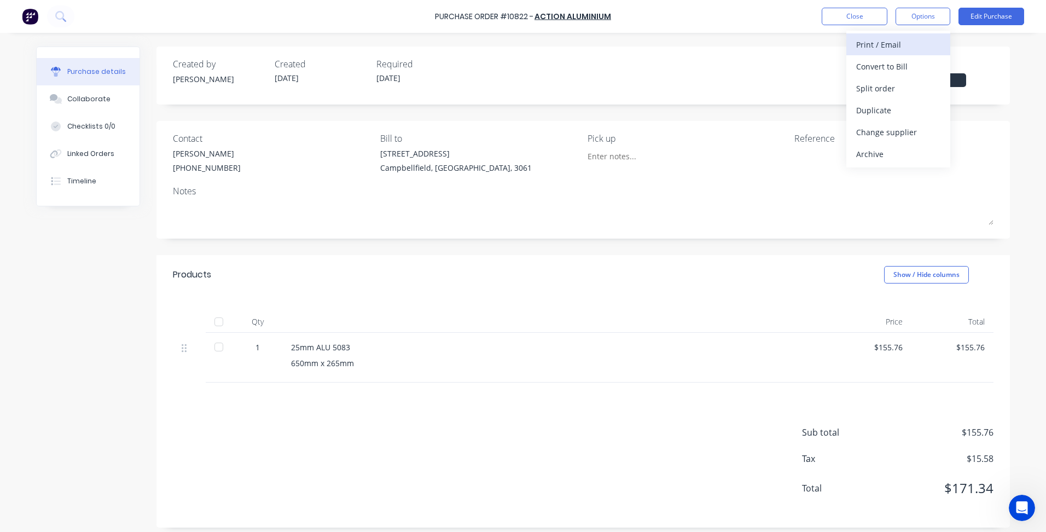
click at [895, 49] on div "Print / Email" at bounding box center [898, 45] width 84 height 16
click at [910, 50] on div "Back" at bounding box center [898, 45] width 84 height 16
click at [911, 50] on div "Print / Email" at bounding box center [898, 45] width 84 height 16
click at [911, 72] on div "With pricing" at bounding box center [898, 67] width 84 height 16
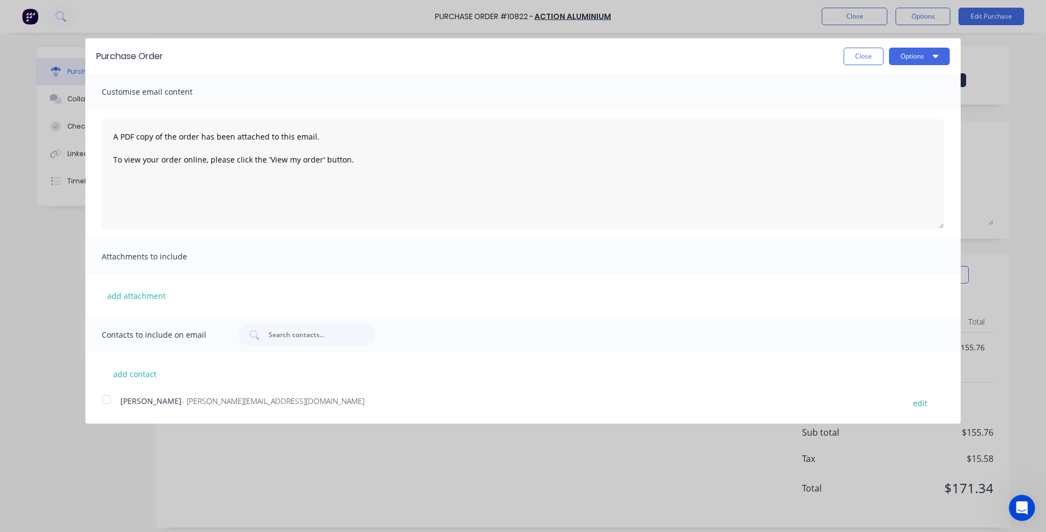
drag, startPoint x: 917, startPoint y: 42, endPoint x: 910, endPoint y: 53, distance: 13.4
click at [916, 44] on div "Purchase Order Close Options" at bounding box center [522, 56] width 875 height 36
click at [910, 53] on button "Options" at bounding box center [919, 57] width 61 height 18
click at [890, 86] on div "Print" at bounding box center [897, 84] width 84 height 16
click at [871, 59] on button "Close" at bounding box center [863, 57] width 40 height 18
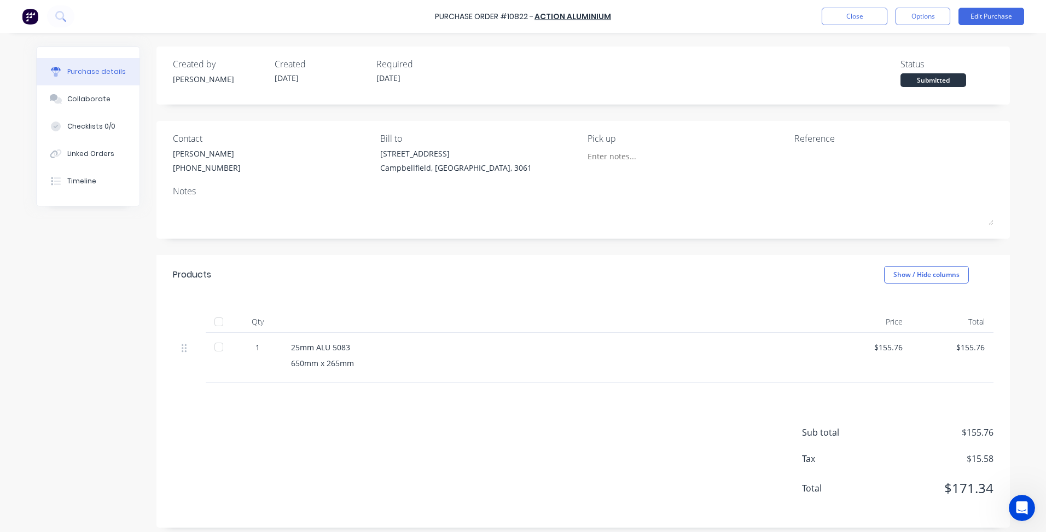
click at [855, 27] on div "Purchase Order #10822 - Action Aluminium Close Options Edit Purchase" at bounding box center [523, 16] width 1046 height 33
click at [855, 18] on button "Close" at bounding box center [854, 17] width 66 height 18
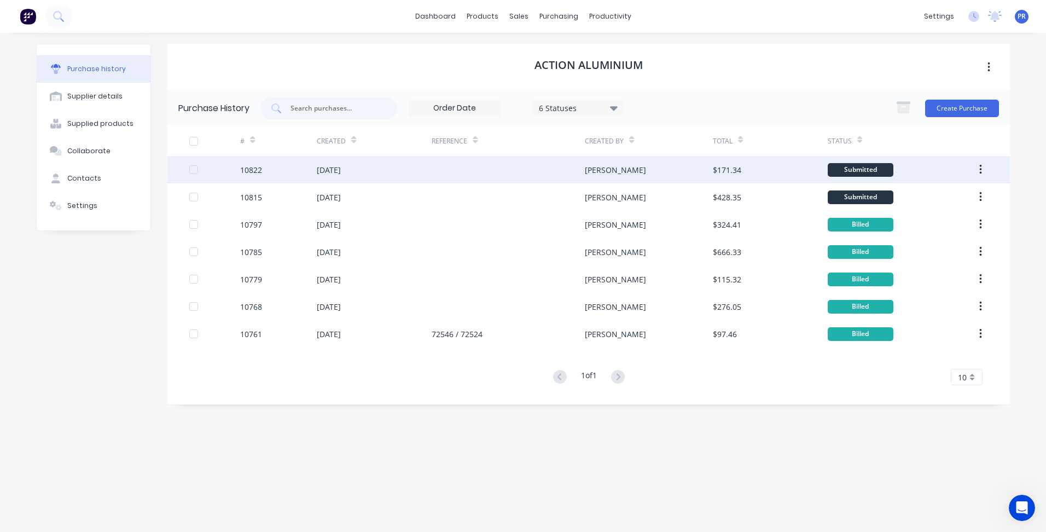
click at [375, 172] on div "[DATE]" at bounding box center [374, 169] width 115 height 27
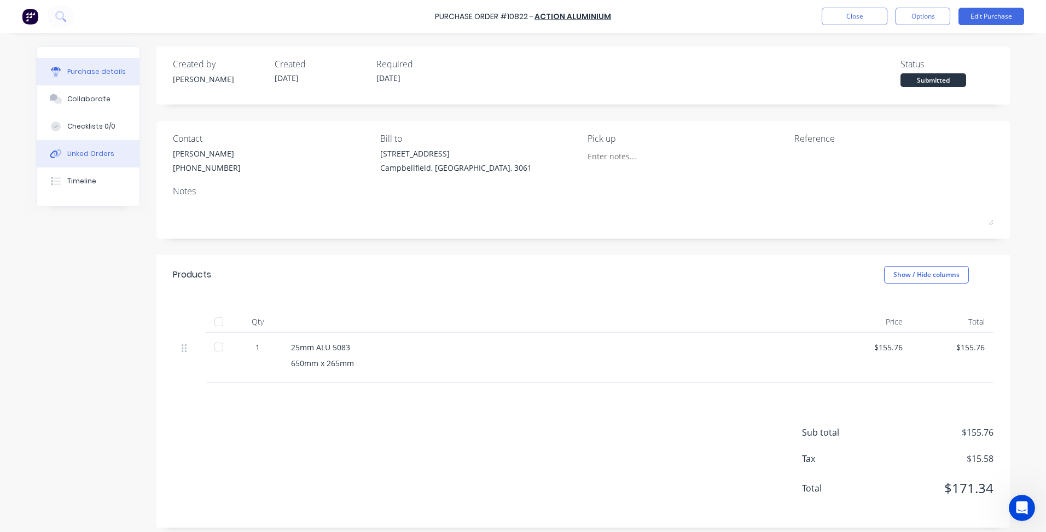
click at [104, 149] on div "Linked Orders" at bounding box center [90, 154] width 47 height 10
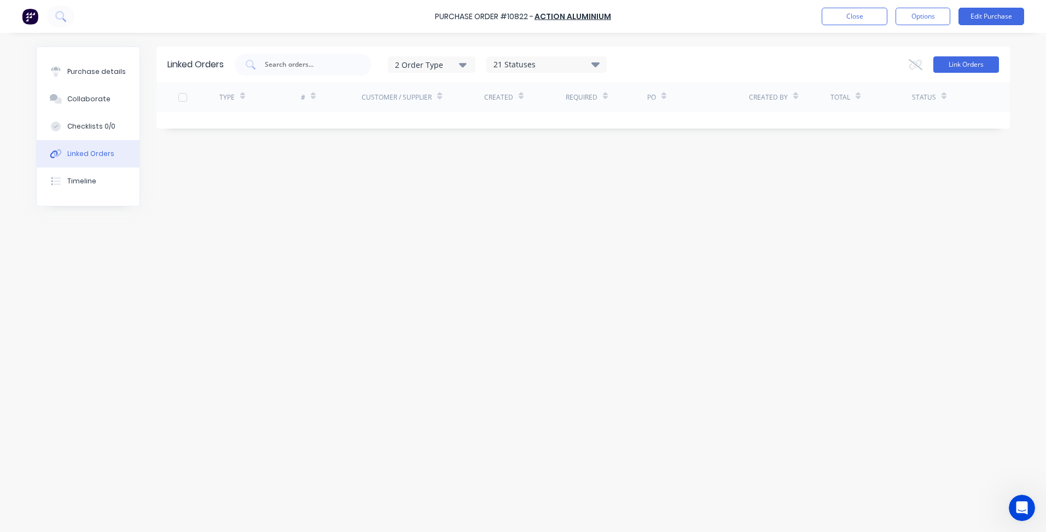
click at [975, 61] on button "Link Orders" at bounding box center [966, 64] width 66 height 16
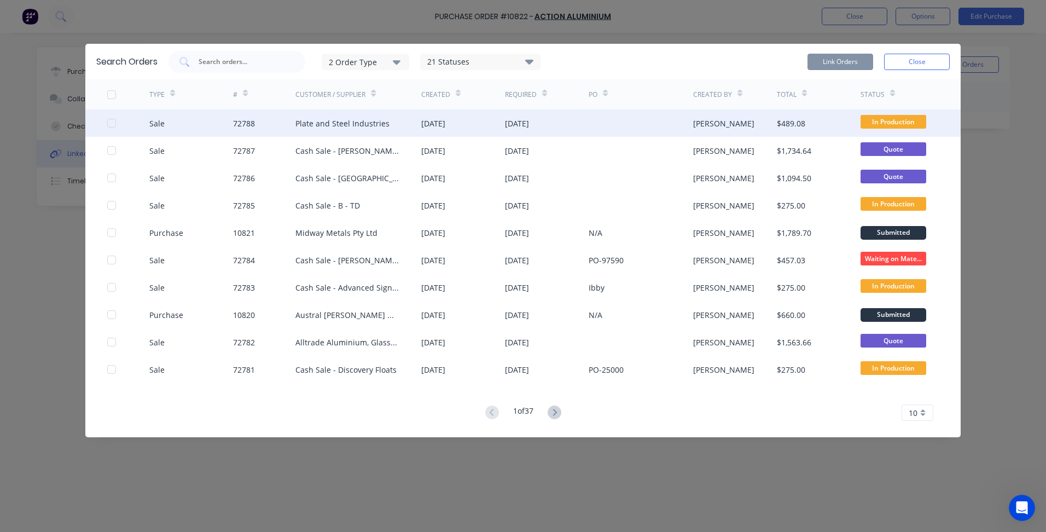
click at [109, 125] on div at bounding box center [112, 123] width 22 height 22
click at [835, 66] on button "Link Orders" at bounding box center [840, 62] width 66 height 16
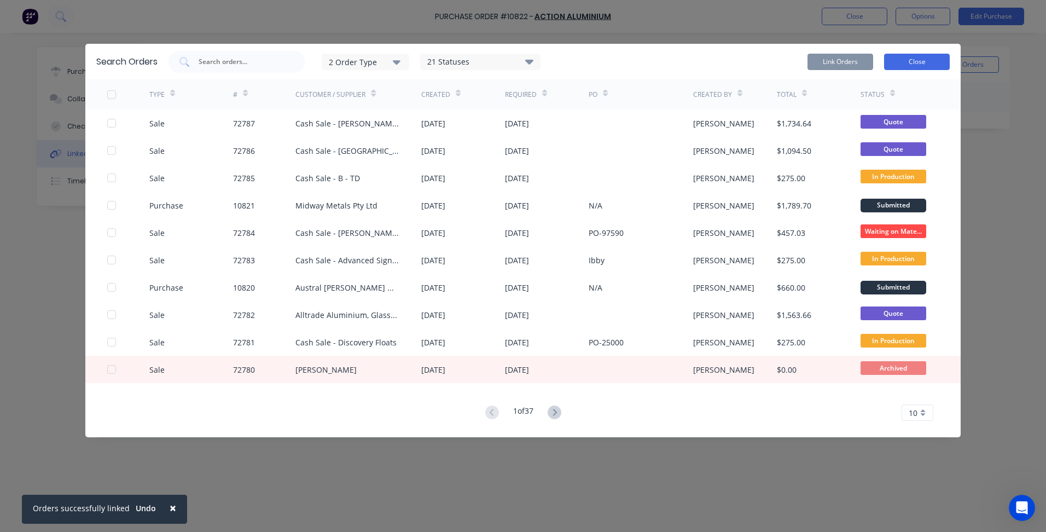
click at [925, 59] on button "Close" at bounding box center [917, 62] width 66 height 16
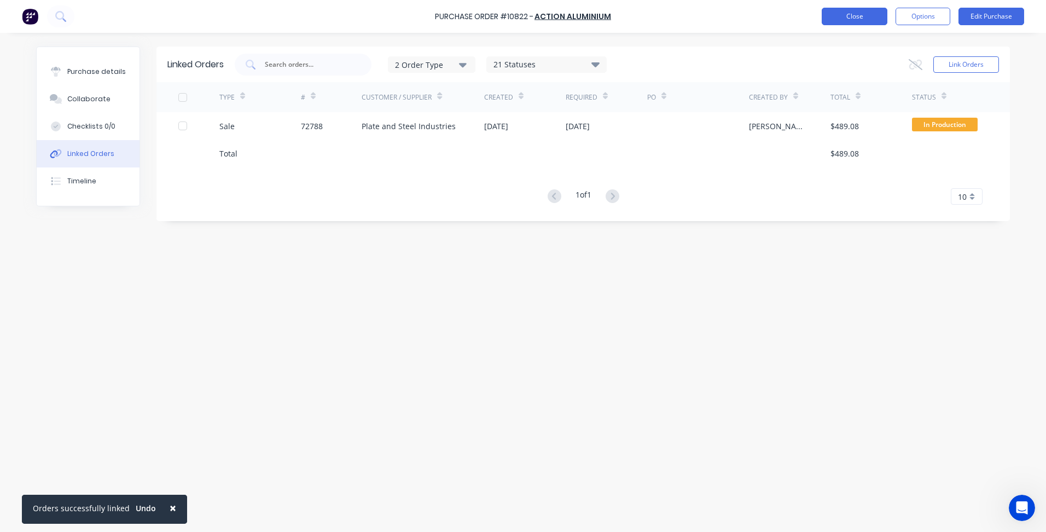
click at [859, 20] on button "Close" at bounding box center [854, 17] width 66 height 18
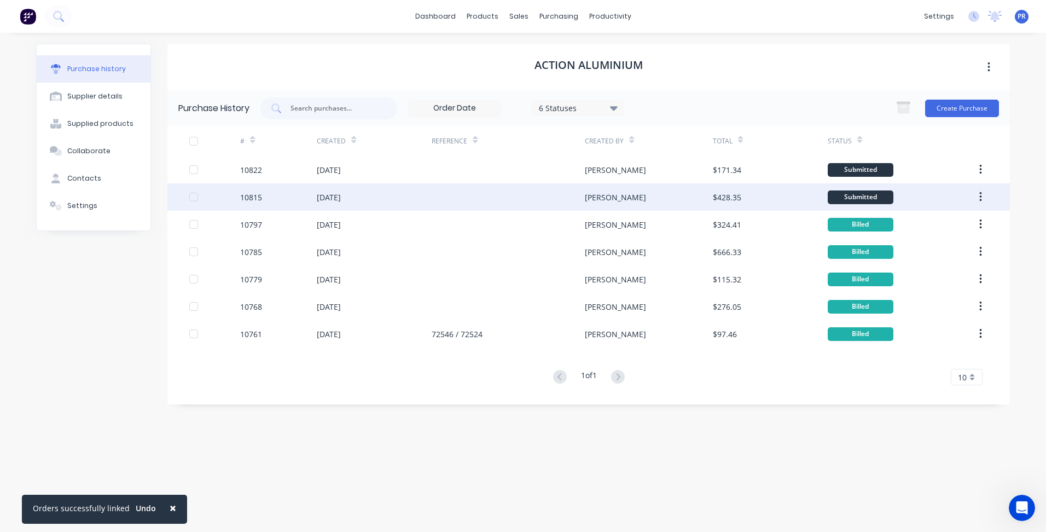
click at [755, 197] on div "$428.35" at bounding box center [770, 196] width 115 height 27
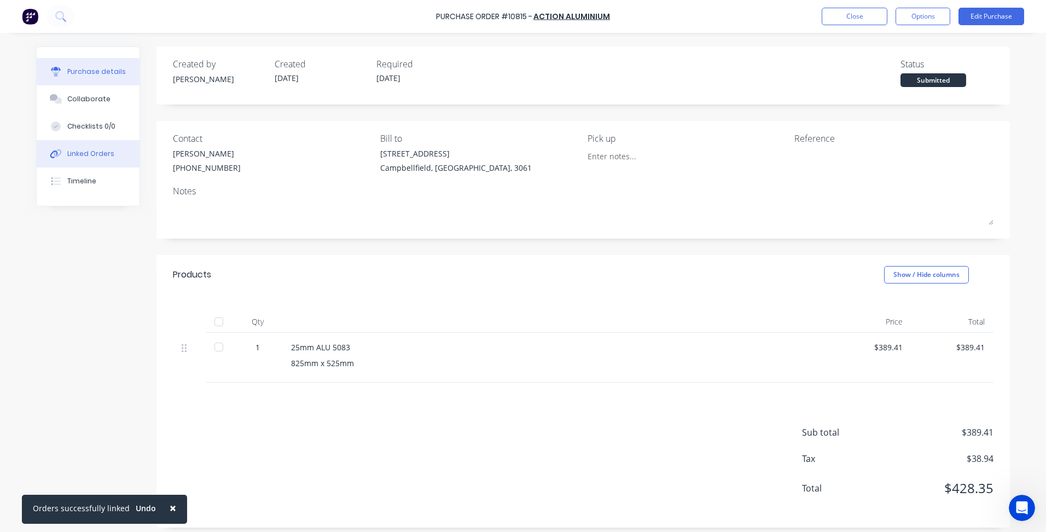
click at [67, 154] on div "Linked Orders" at bounding box center [90, 154] width 47 height 10
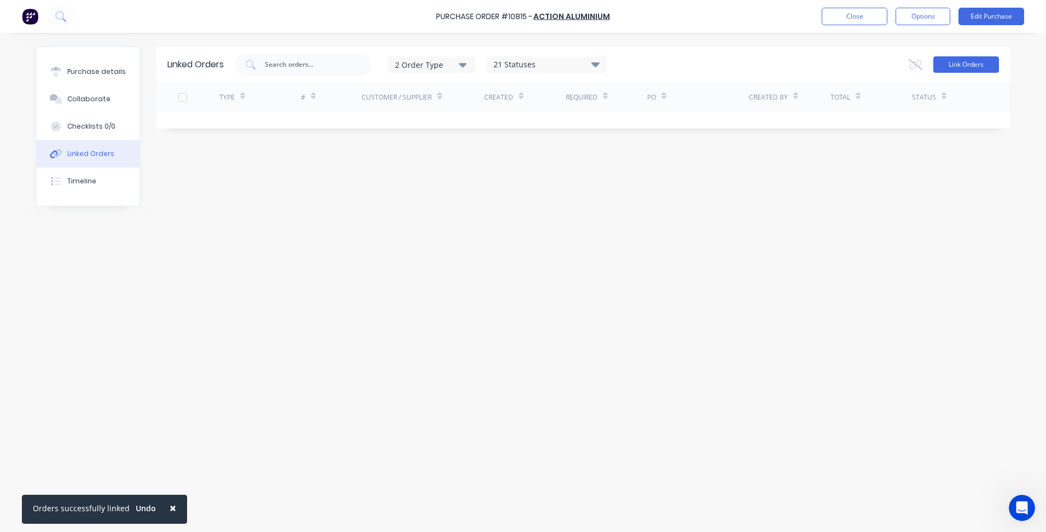
click at [964, 68] on button "Link Orders" at bounding box center [966, 64] width 66 height 16
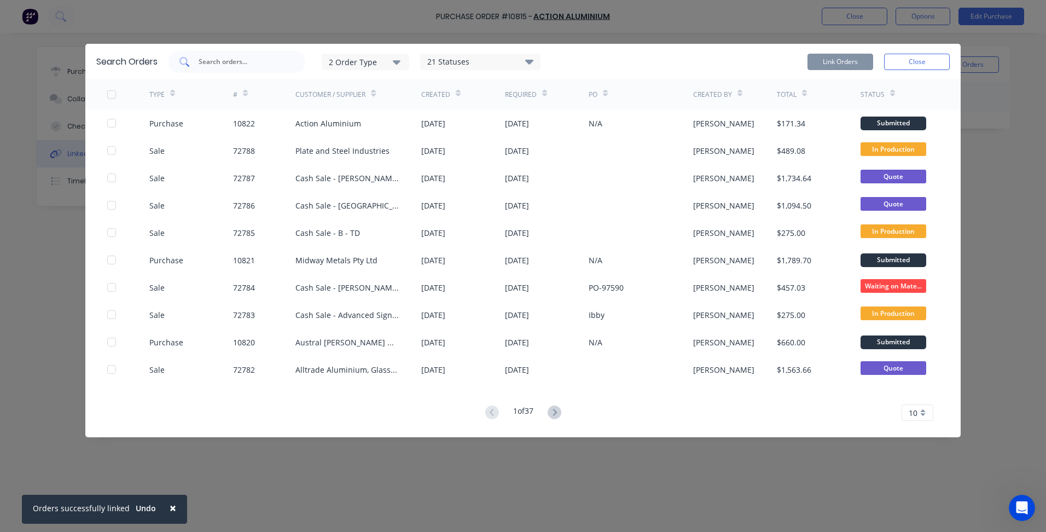
click at [267, 63] on input "text" at bounding box center [242, 61] width 91 height 11
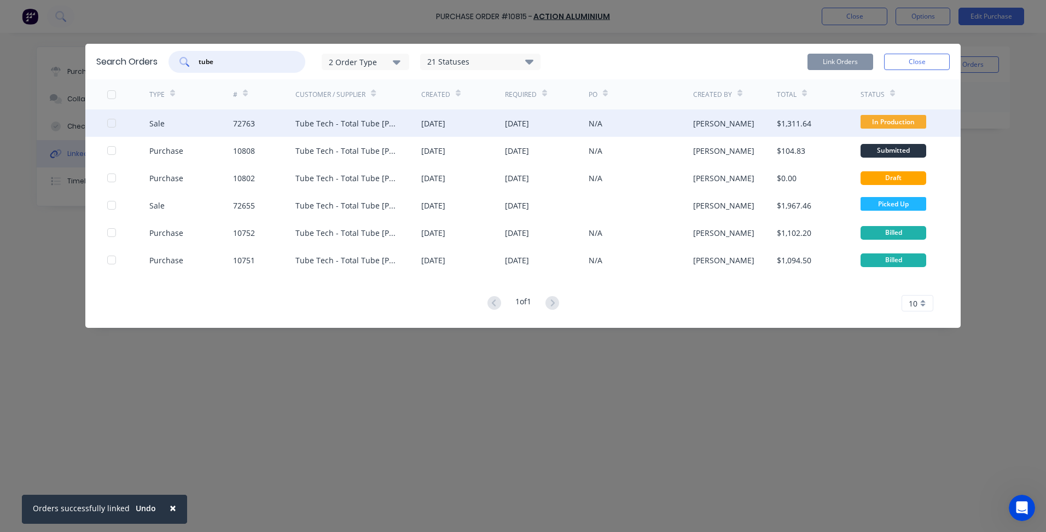
click at [113, 121] on div at bounding box center [112, 123] width 22 height 22
type input "tube"
click at [841, 59] on button "Link Orders" at bounding box center [840, 62] width 66 height 16
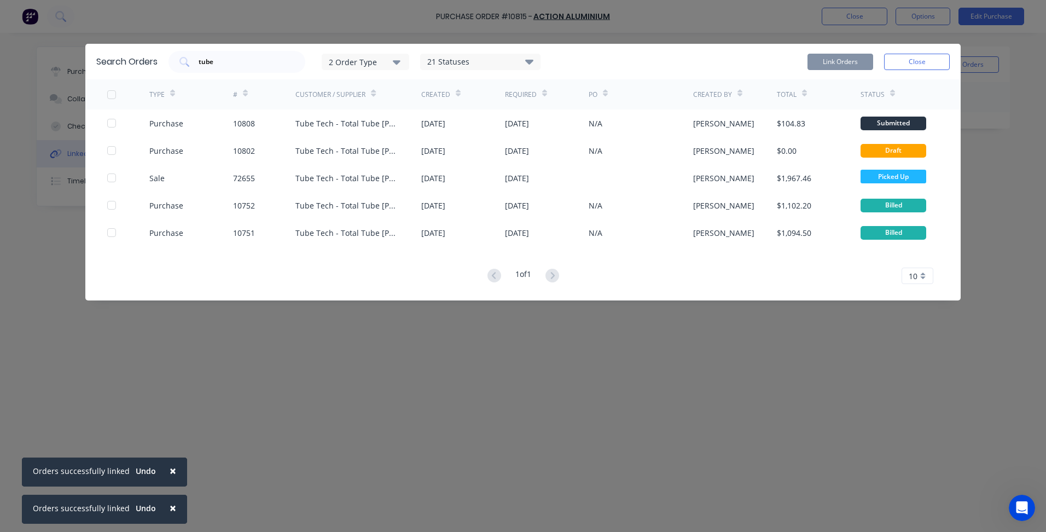
click at [918, 67] on button "Close" at bounding box center [917, 62] width 66 height 16
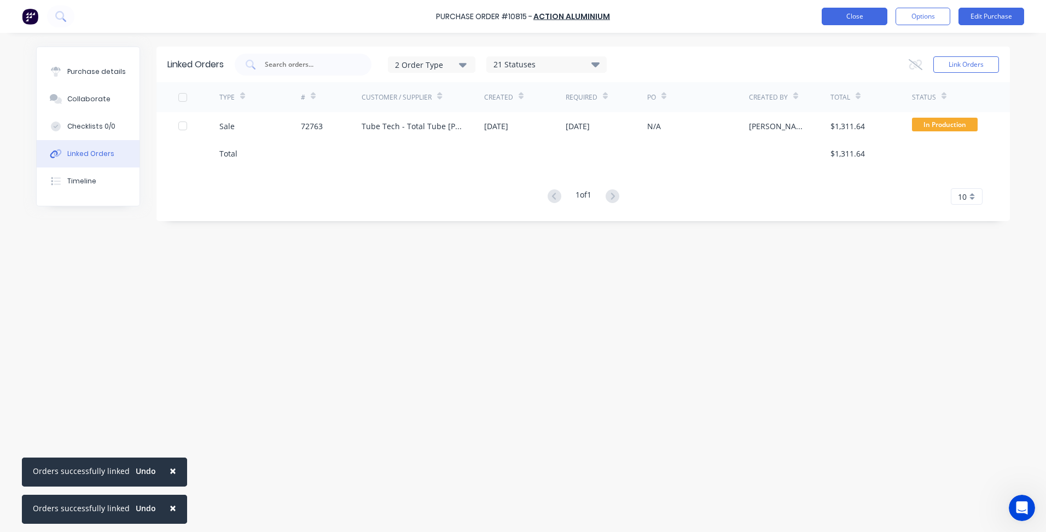
click at [848, 18] on button "Close" at bounding box center [854, 17] width 66 height 18
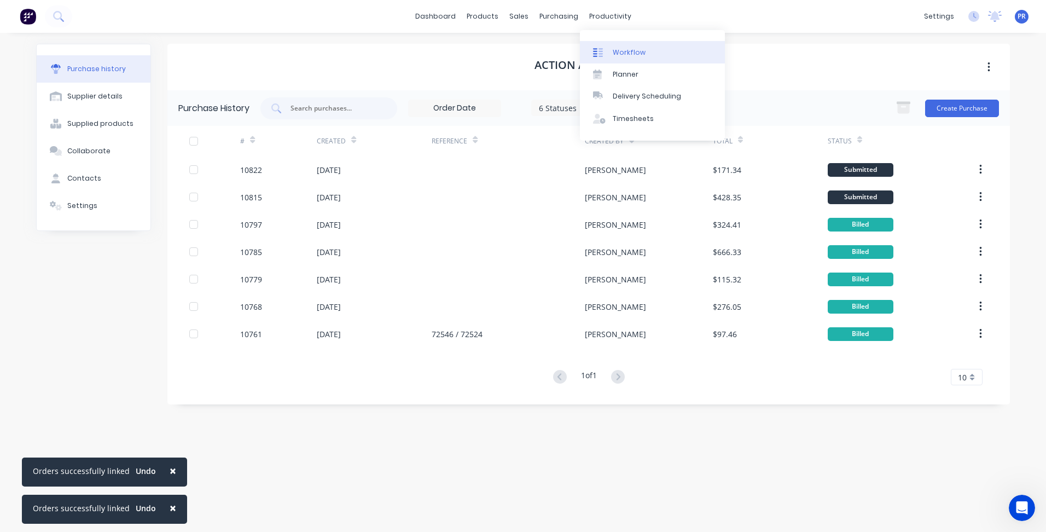
click at [626, 50] on div "Workflow" at bounding box center [629, 53] width 33 height 10
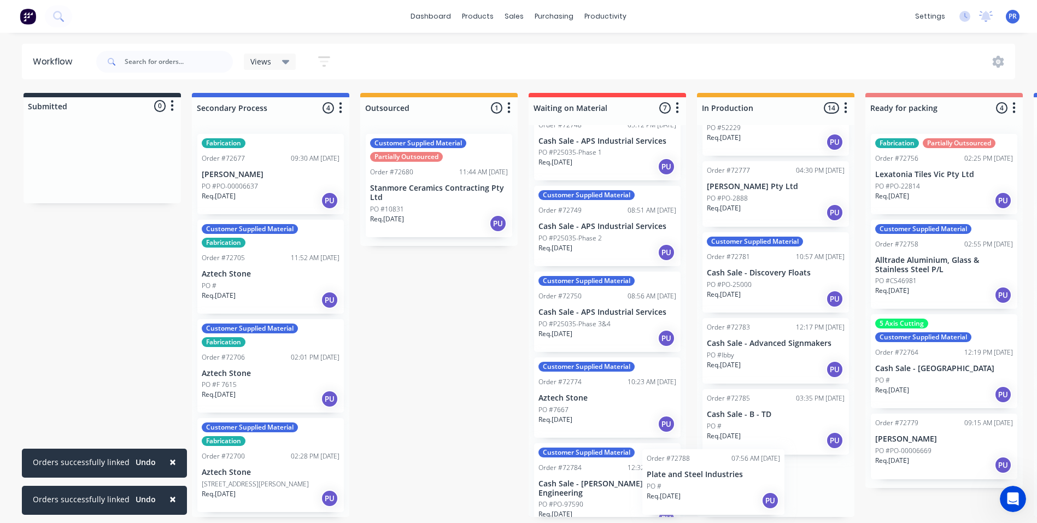
scroll to position [2, 1]
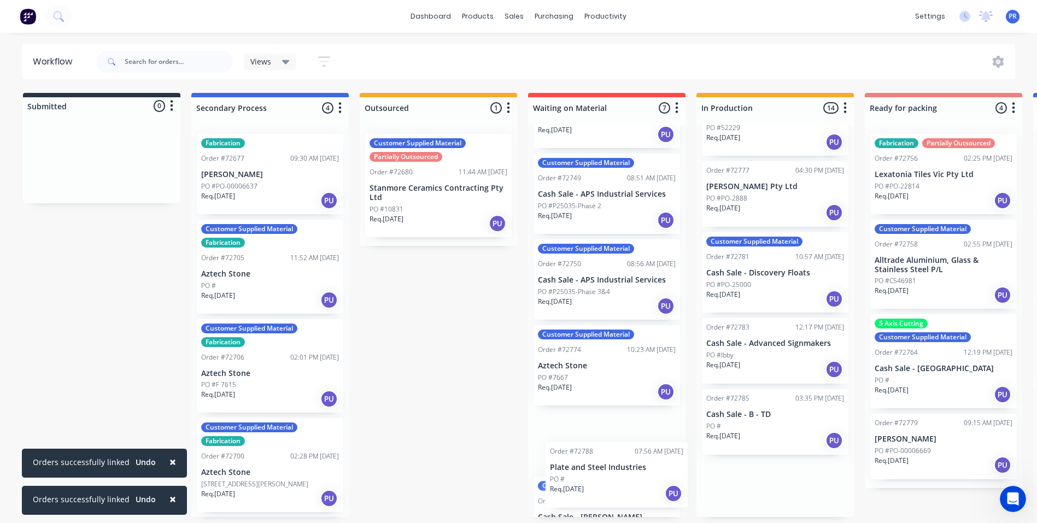
drag, startPoint x: 795, startPoint y: 482, endPoint x: 632, endPoint y: 472, distance: 163.8
click at [632, 472] on div "Submitted 0 Status colour #273444 hex #273444 Save Cancel Summaries Total order…" at bounding box center [982, 305] width 1983 height 424
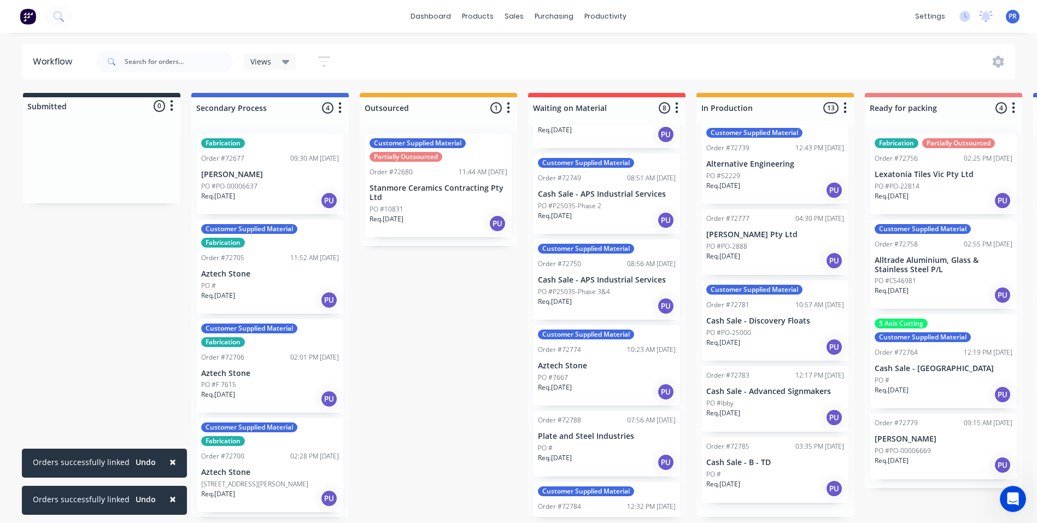
scroll to position [762, 0]
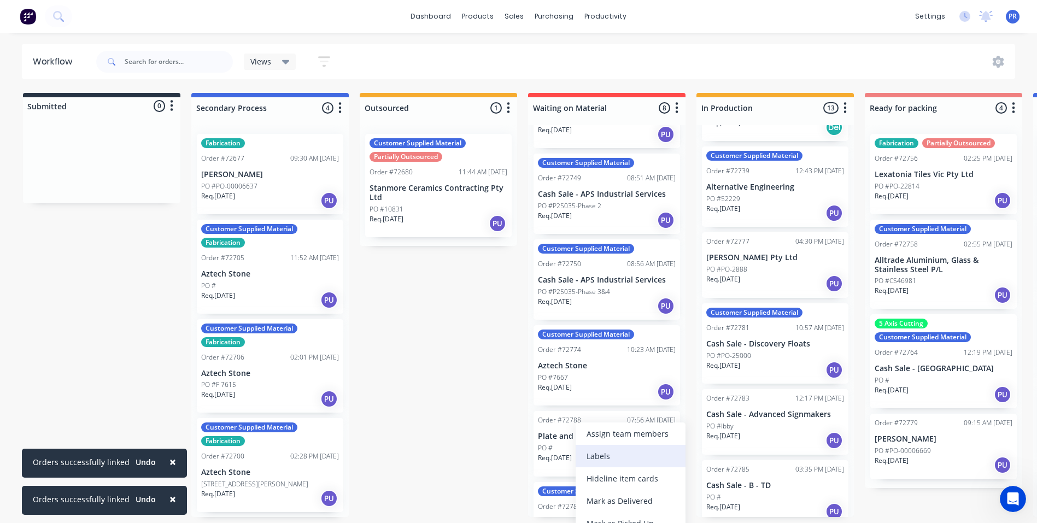
click at [601, 453] on div "Labels" at bounding box center [631, 456] width 110 height 22
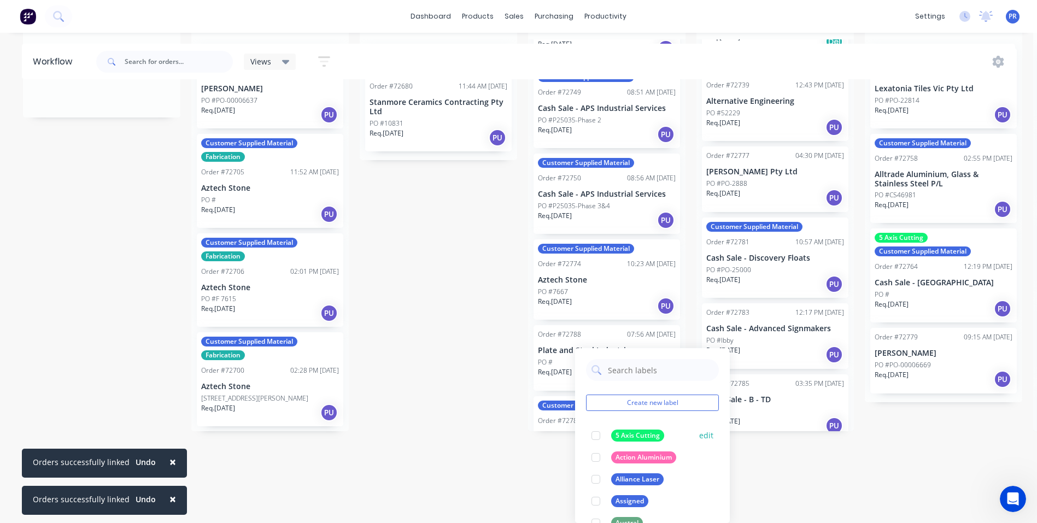
scroll to position [55, 0]
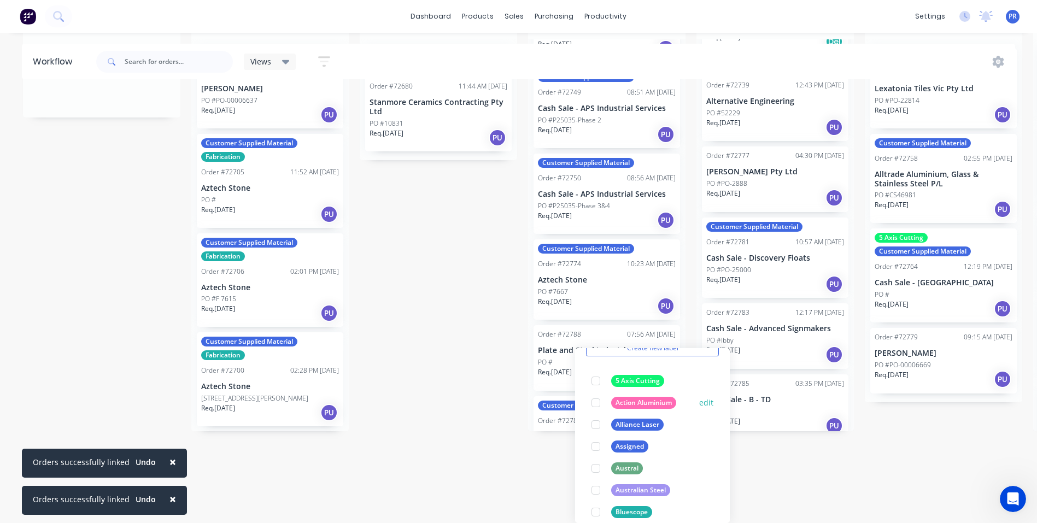
click at [594, 401] on div at bounding box center [596, 403] width 22 height 22
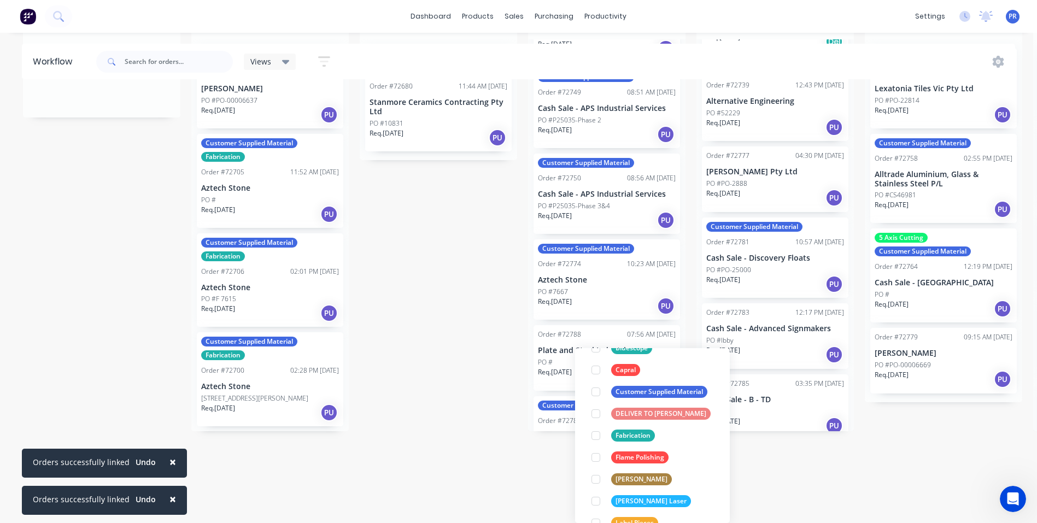
click at [452, 405] on div "Submitted 0 Status colour #273444 hex #273444 Save Cancel Summaries Total order…" at bounding box center [982, 219] width 1983 height 424
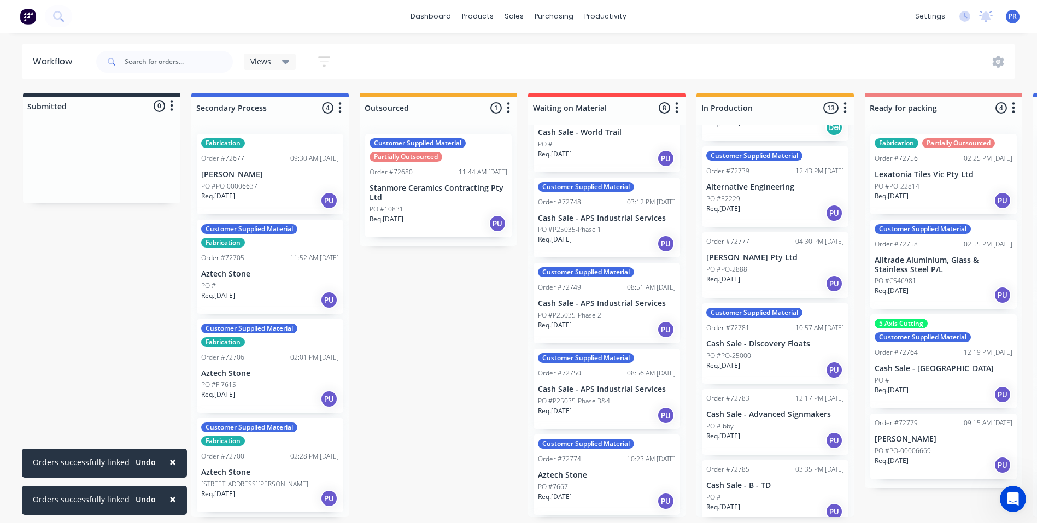
scroll to position [0, 0]
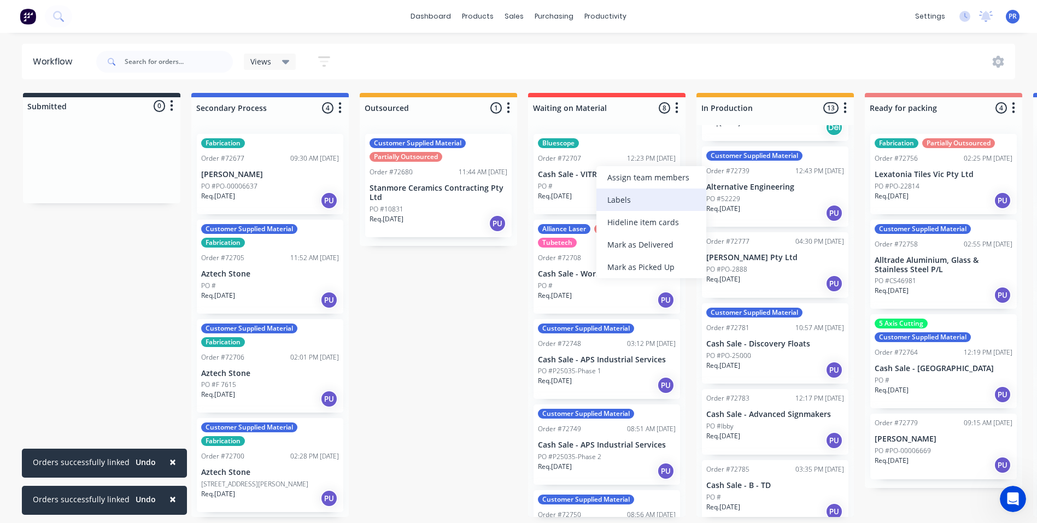
click at [620, 198] on div "Labels" at bounding box center [652, 200] width 110 height 22
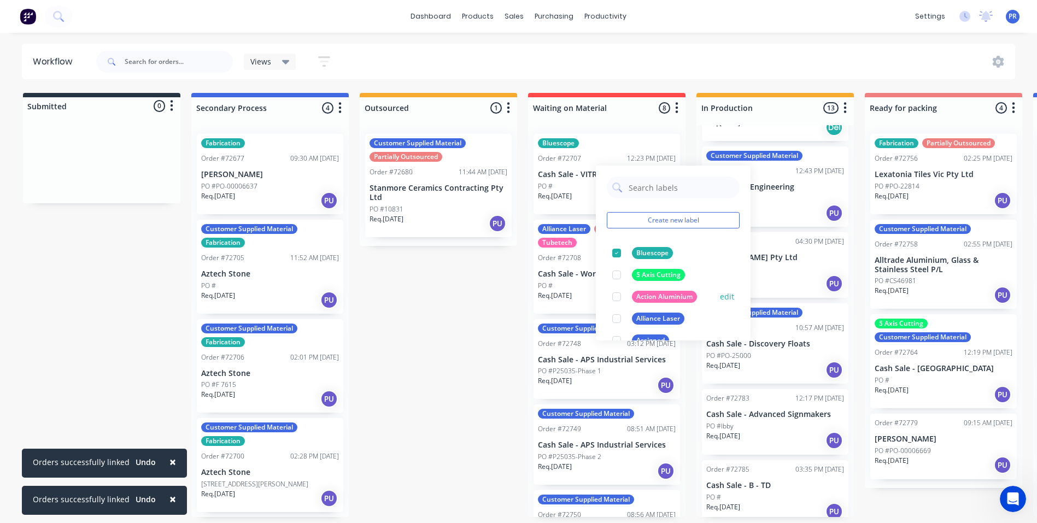
scroll to position [55, 0]
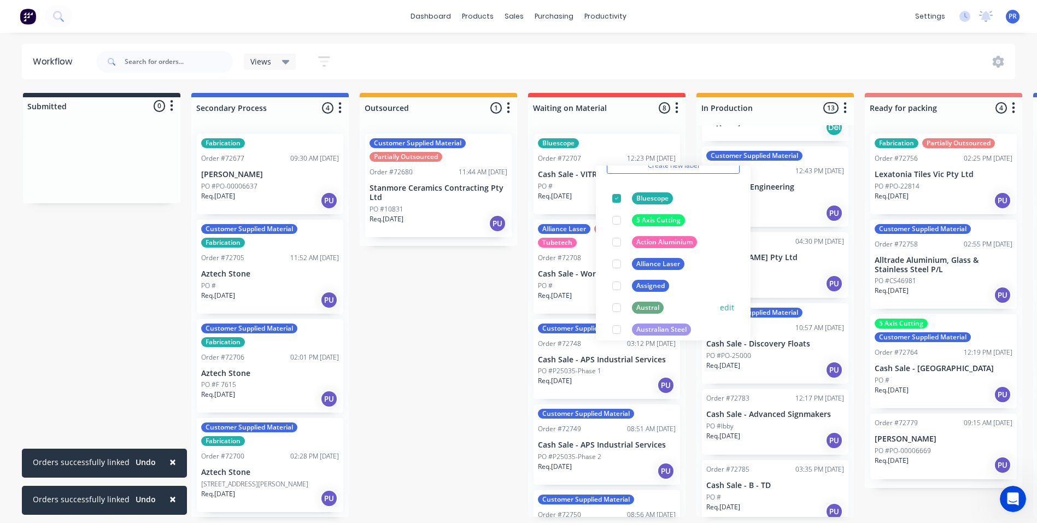
click at [613, 305] on div at bounding box center [617, 308] width 22 height 22
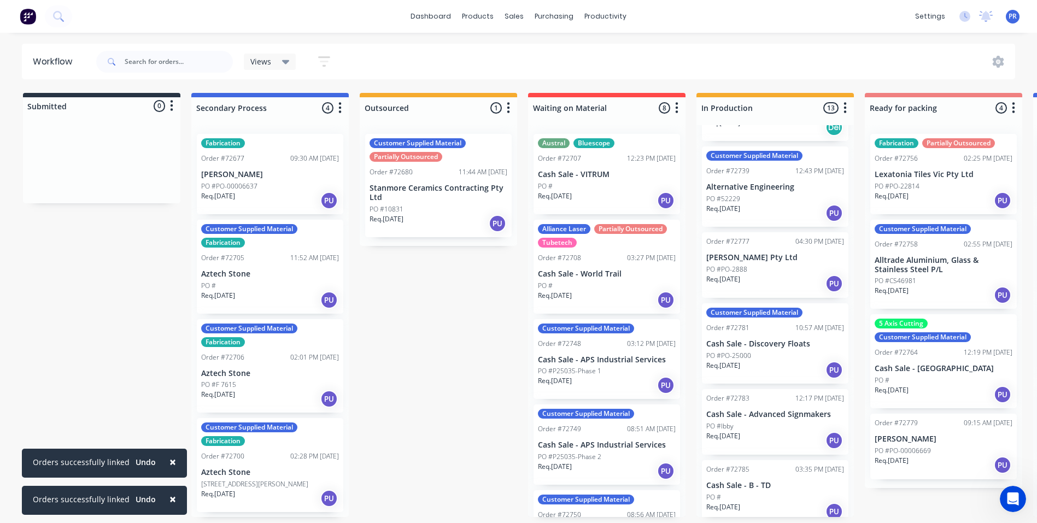
click at [435, 285] on div "Submitted 0 Status colour #273444 hex #273444 Save Cancel Summaries Total order…" at bounding box center [982, 305] width 1983 height 424
click at [450, 330] on div "Submitted 0 Status colour #273444 hex #273444 Save Cancel Summaries Total order…" at bounding box center [982, 305] width 1983 height 424
drag, startPoint x: 871, startPoint y: 499, endPoint x: 864, endPoint y: 483, distance: 17.4
click at [871, 499] on div "Submitted 0 Status colour #273444 hex #273444 Save Cancel Summaries Total order…" at bounding box center [982, 305] width 1983 height 424
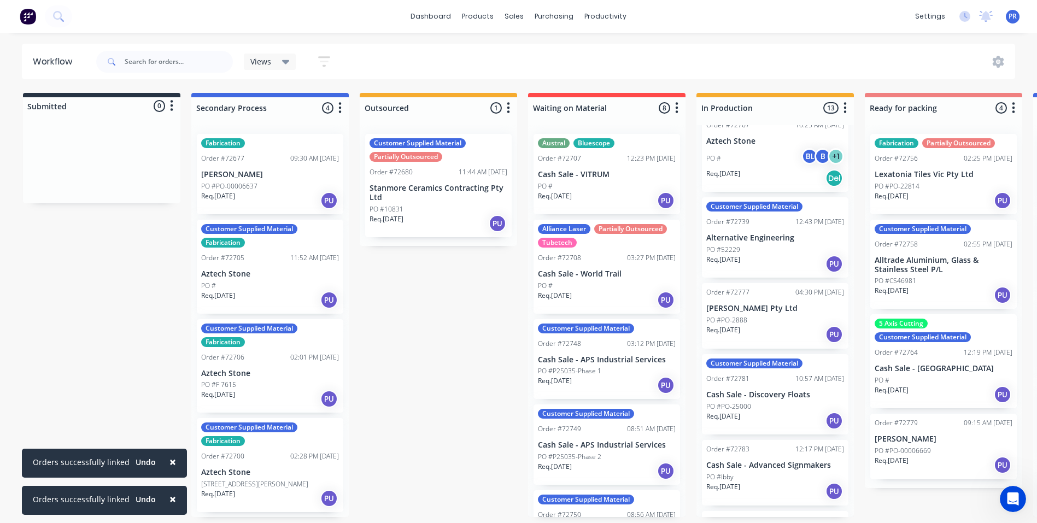
scroll to position [762, 0]
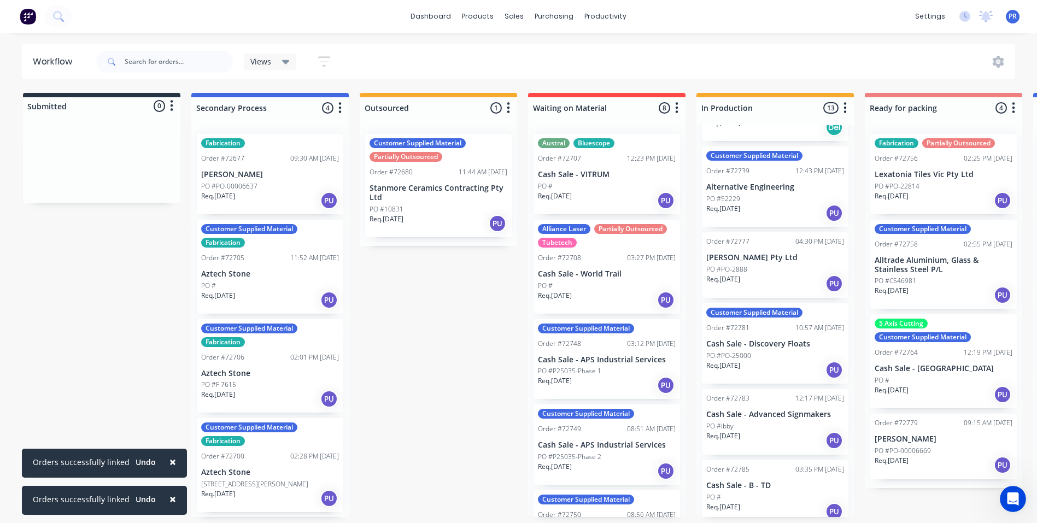
click at [848, 107] on button "button" at bounding box center [845, 108] width 13 height 13
click at [779, 180] on button "Sort By" at bounding box center [797, 186] width 109 height 18
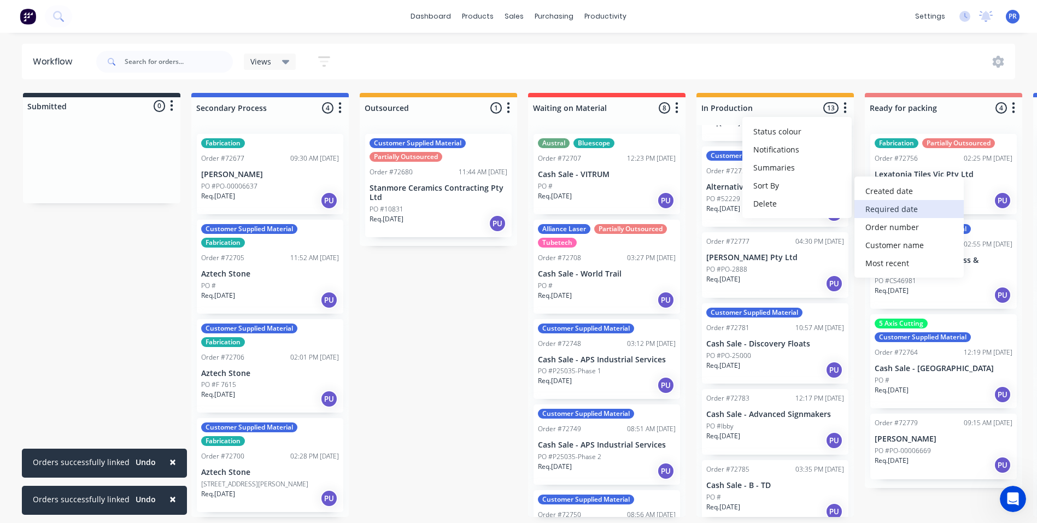
click at [891, 205] on date "Required date" at bounding box center [909, 209] width 109 height 18
click at [441, 285] on div "Submitted 0 Status colour #273444 hex #273444 Save Cancel Summaries Total order…" at bounding box center [982, 305] width 1983 height 424
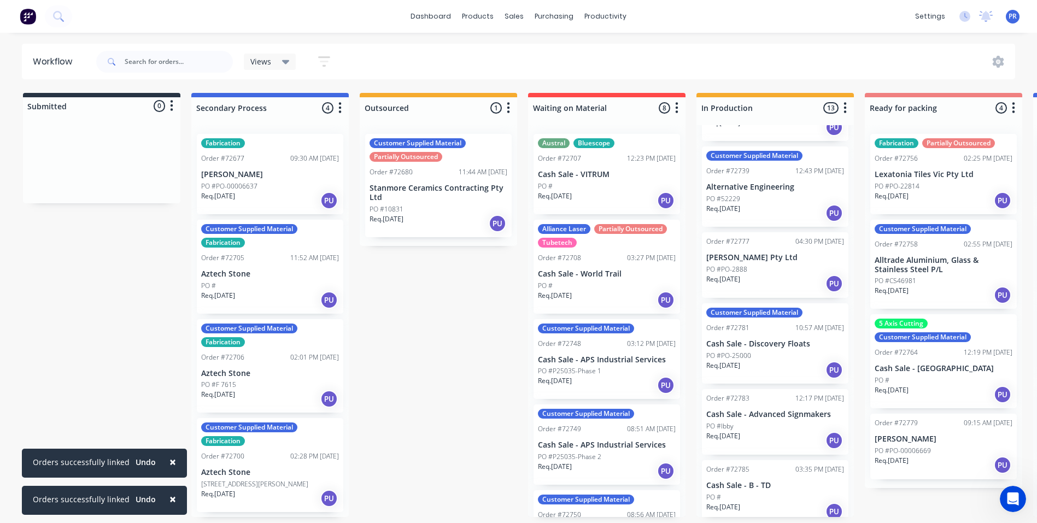
click at [456, 289] on div "Submitted 0 Status colour #273444 hex #273444 Save Cancel Summaries Total order…" at bounding box center [982, 305] width 1983 height 424
click at [940, 268] on p "Alltrade Aluminium, Glass & Stainless Steel P/L" at bounding box center [944, 265] width 138 height 19
